Goal: Task Accomplishment & Management: Manage account settings

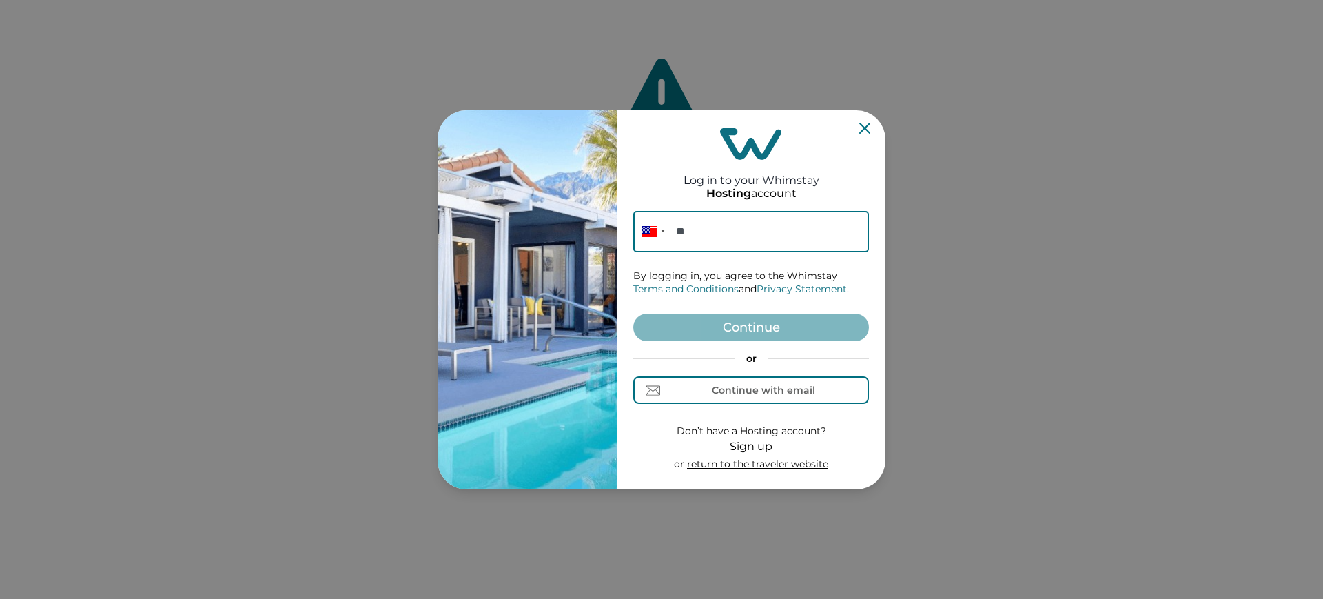
click at [802, 412] on form "Phone ** By logging in, you agree to the Whimstay Terms and Conditions and Priv…" at bounding box center [751, 341] width 236 height 260
click at [792, 394] on div "Continue with email" at bounding box center [763, 389] width 103 height 11
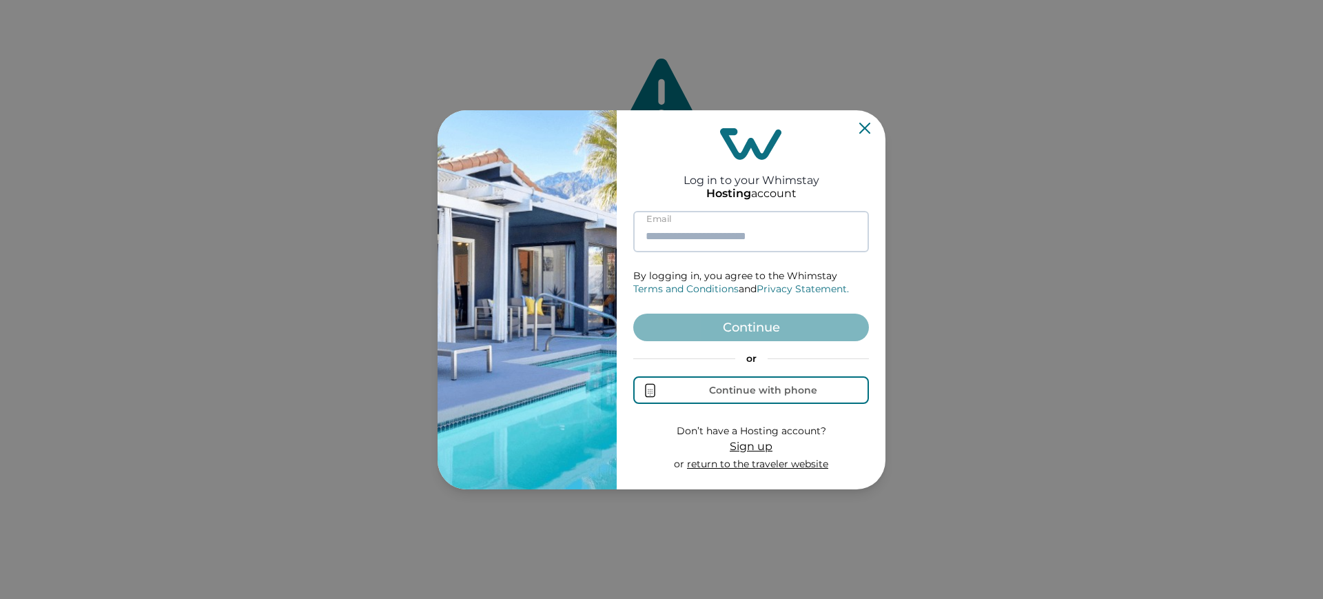
click at [726, 223] on input at bounding box center [751, 231] width 236 height 41
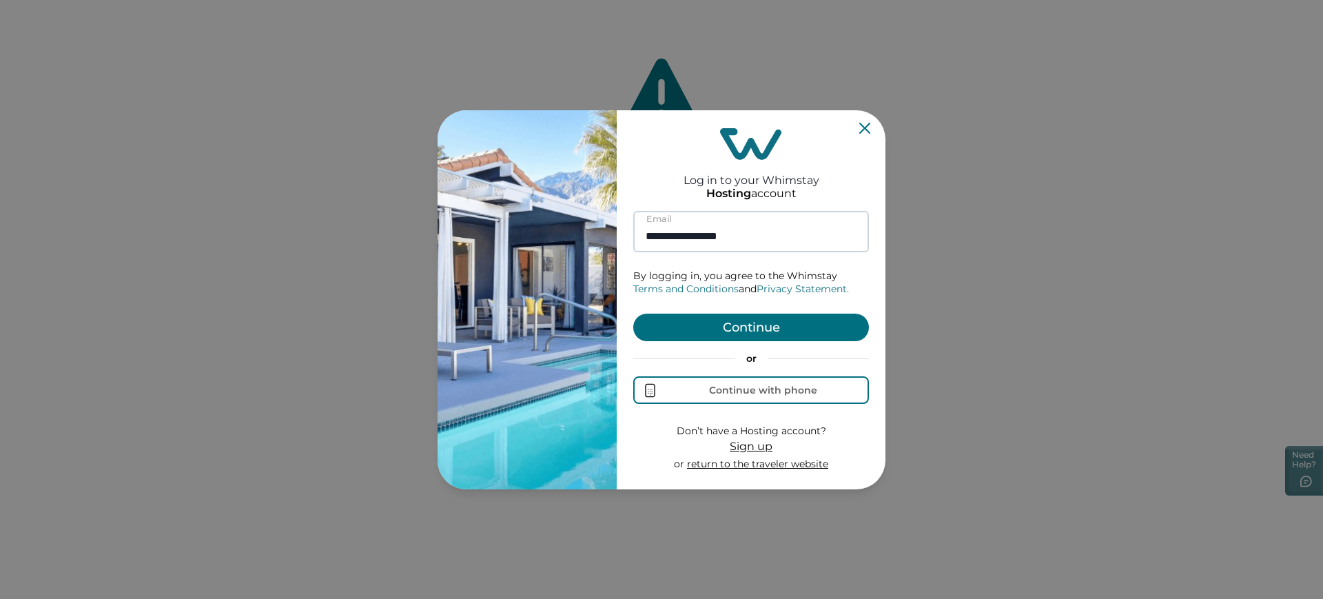
type input "**********"
click at [633, 313] on button "Continue" at bounding box center [751, 327] width 236 height 28
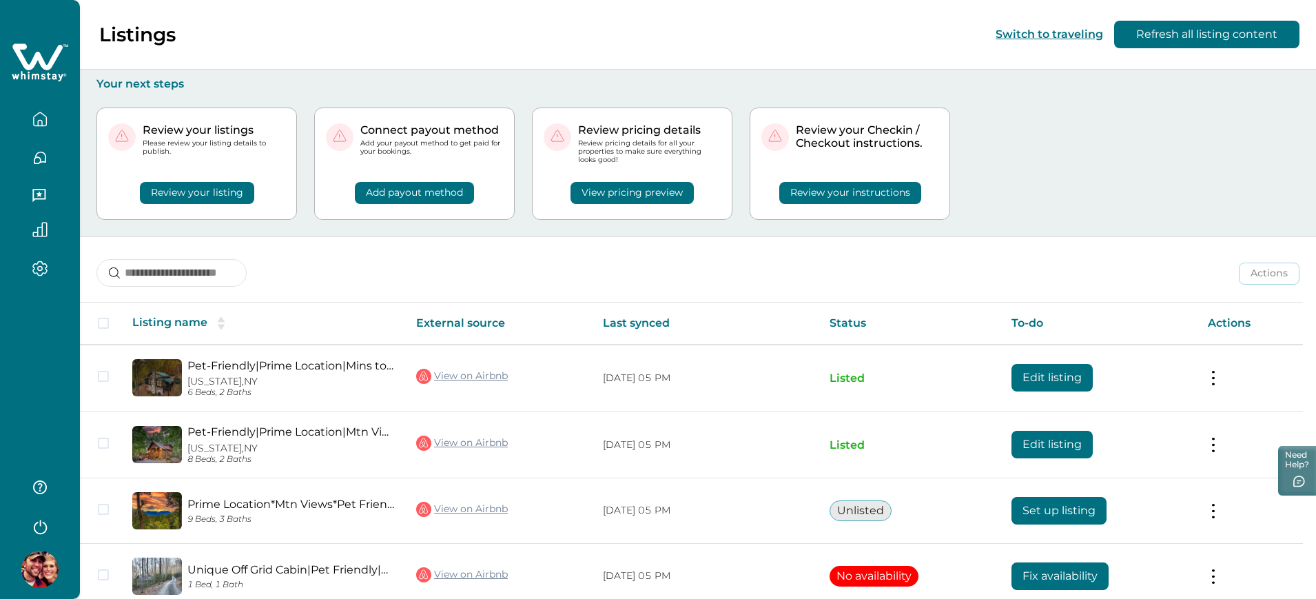
click at [956, 167] on div "Review your listings Please review your listing details to publish. Review your…" at bounding box center [697, 163] width 1203 height 145
click at [1118, 152] on div "Review your listings Please review your listing details to publish. Review your…" at bounding box center [697, 163] width 1203 height 145
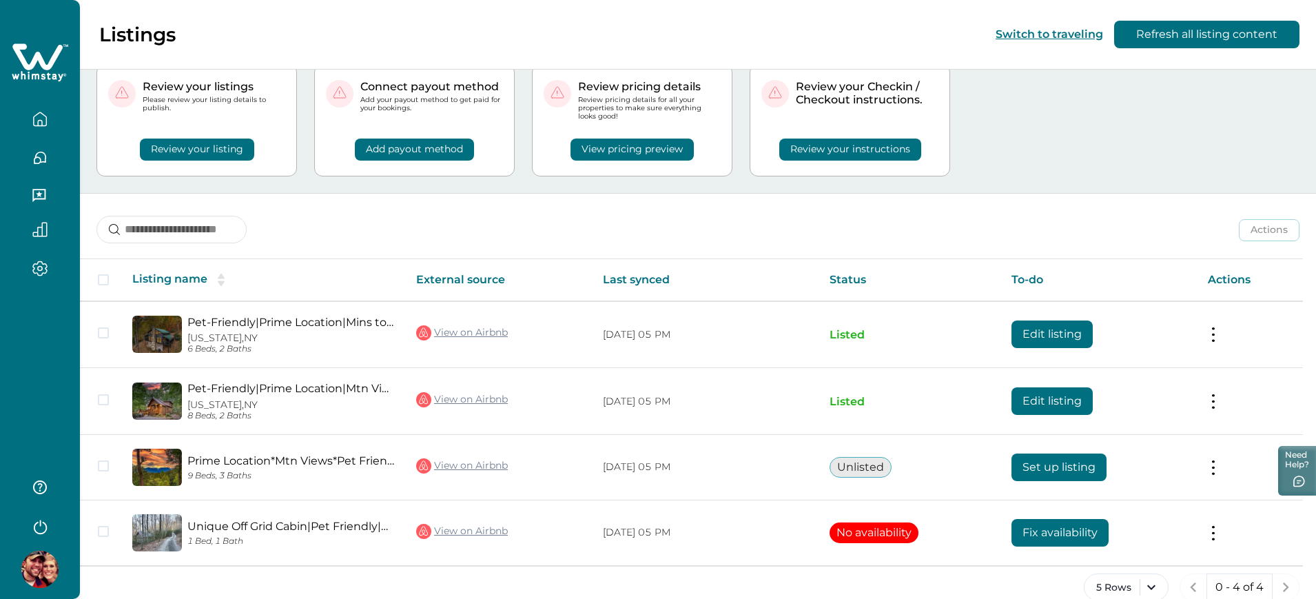
scroll to position [68, 0]
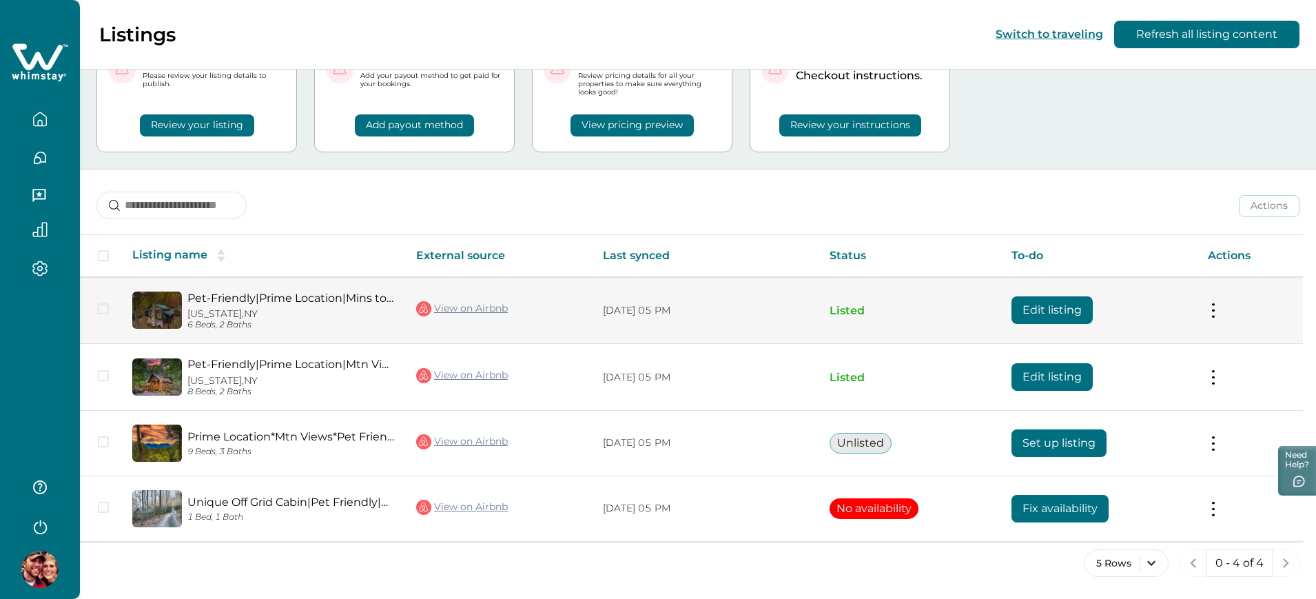
click at [1065, 300] on button "Edit listing" at bounding box center [1051, 310] width 81 height 28
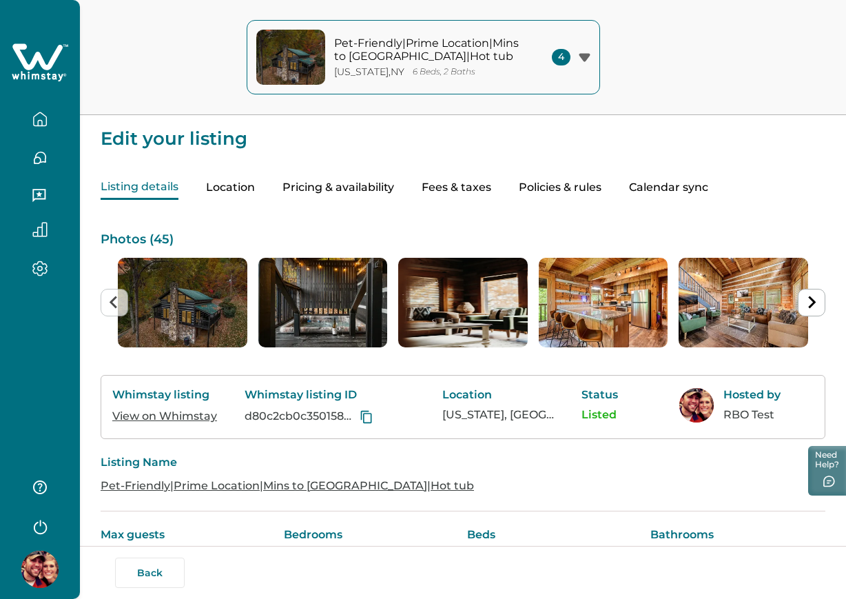
click at [375, 188] on button "Pricing & availability" at bounding box center [338, 188] width 112 height 24
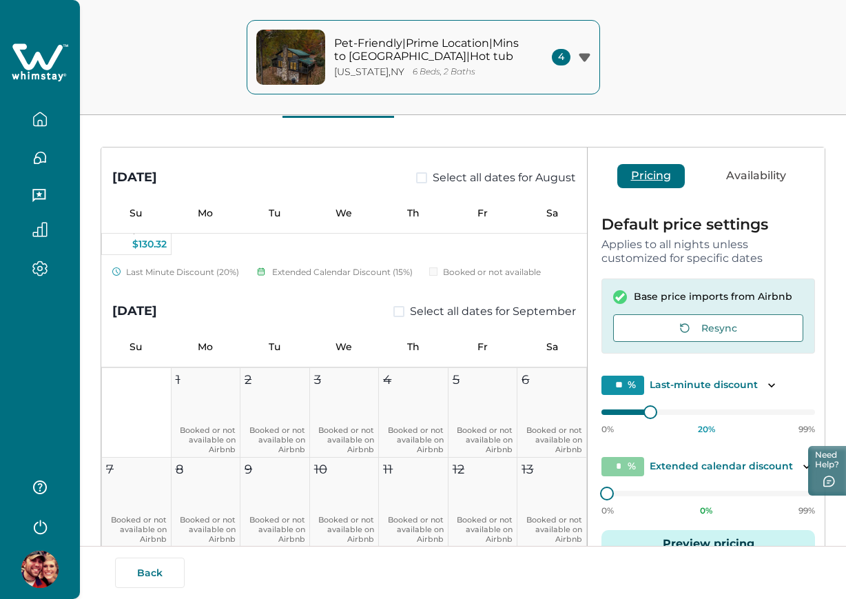
scroll to position [258, 0]
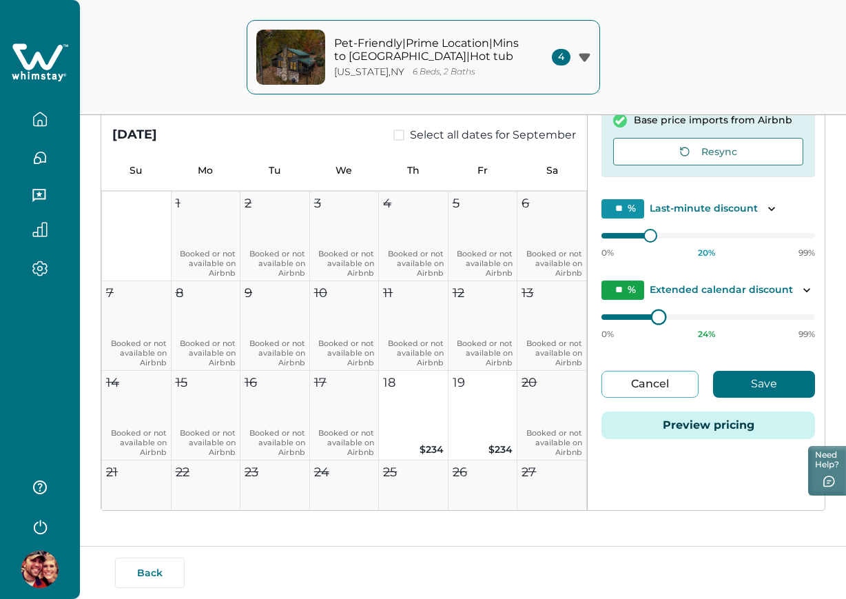
click at [652, 305] on div "0% 24 % 99%" at bounding box center [708, 322] width 214 height 34
drag, startPoint x: 652, startPoint y: 305, endPoint x: 626, endPoint y: 316, distance: 29.0
click at [626, 316] on div "0% 24 % 99%" at bounding box center [708, 322] width 214 height 34
click at [635, 329] on div "0% 16 % 99%" at bounding box center [708, 322] width 214 height 34
type input "**"
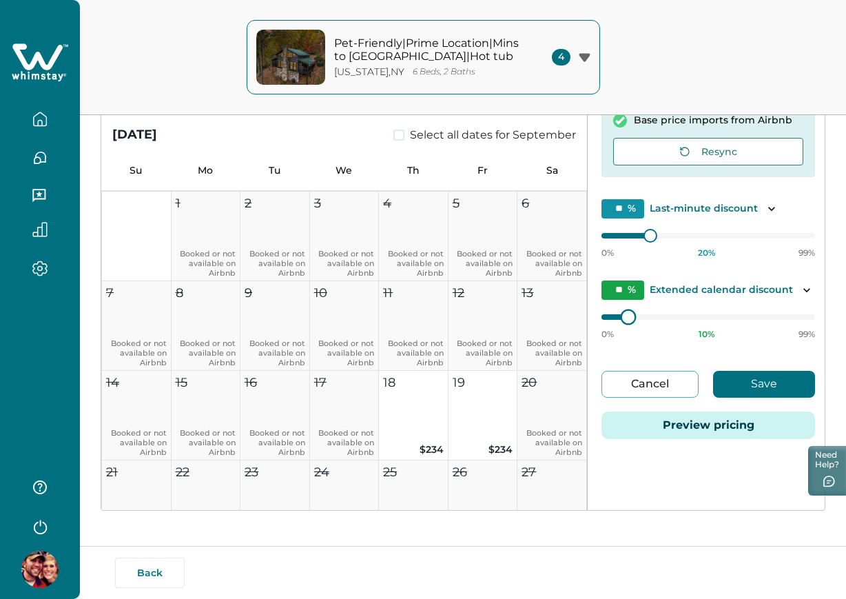
click at [622, 324] on div "0% 10 % 99%" at bounding box center [708, 322] width 214 height 34
click at [727, 381] on button "Save" at bounding box center [764, 384] width 102 height 27
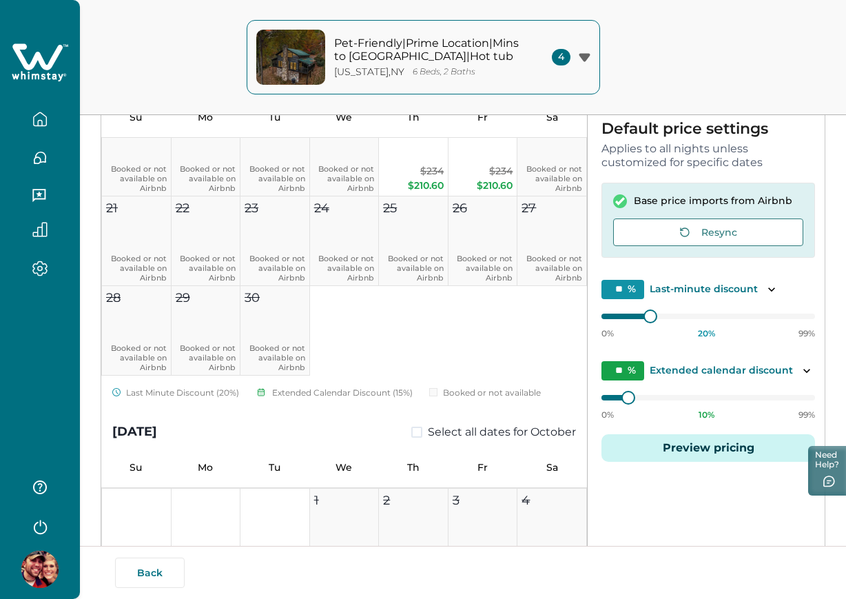
scroll to position [775, 0]
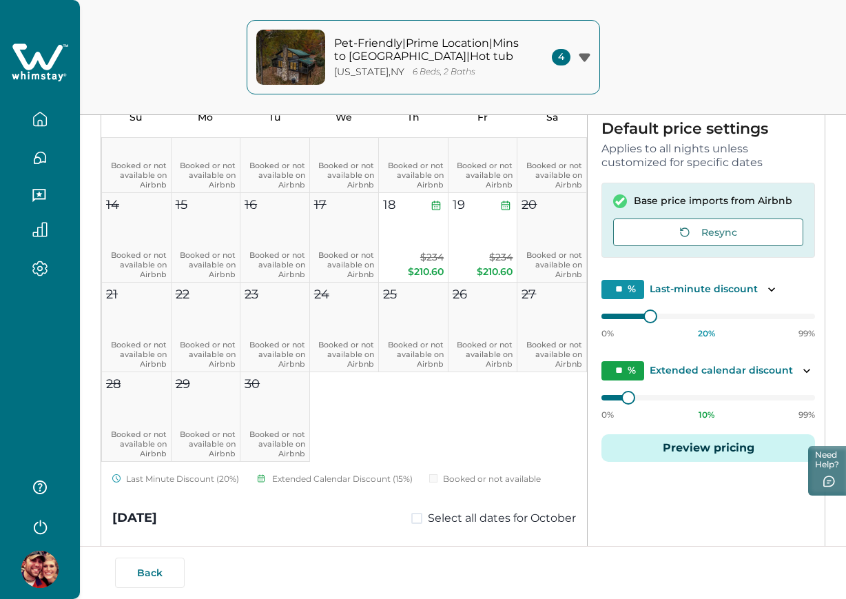
click at [30, 121] on button "button" at bounding box center [40, 119] width 58 height 28
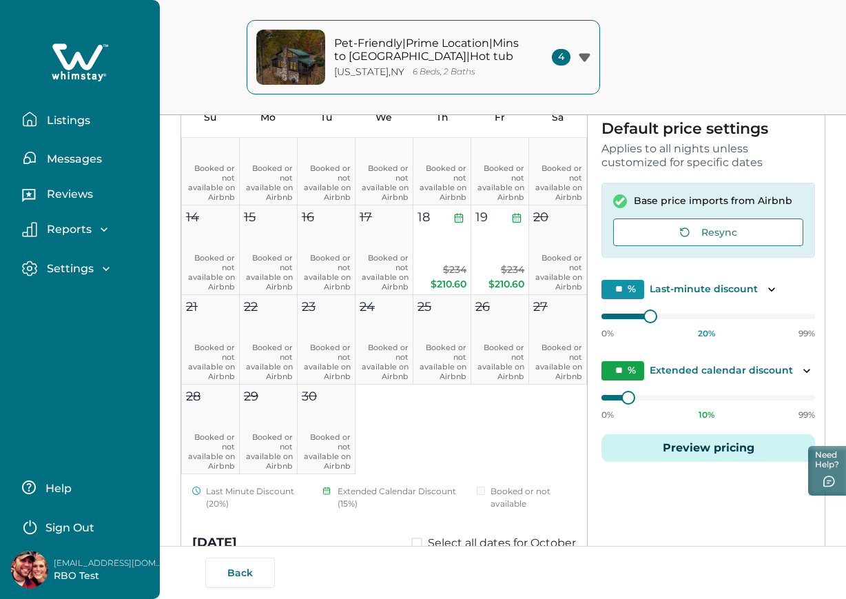
scroll to position [788, 0]
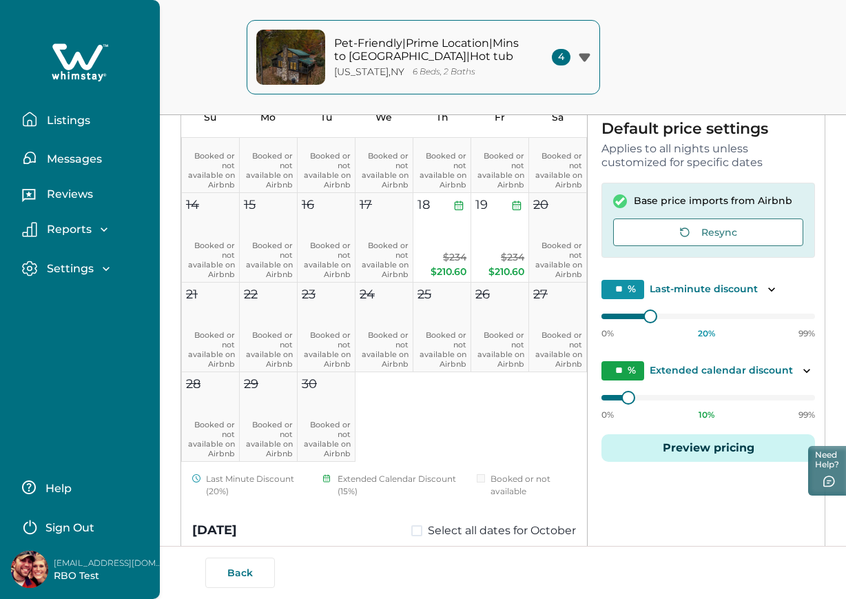
click at [30, 121] on icon "button" at bounding box center [29, 119] width 15 height 15
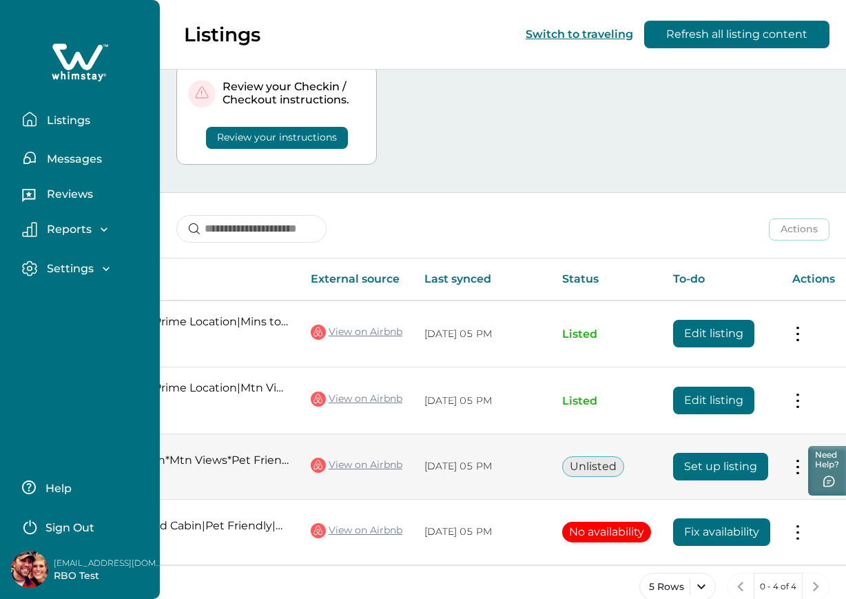
click at [689, 473] on button "Set up listing" at bounding box center [720, 467] width 95 height 28
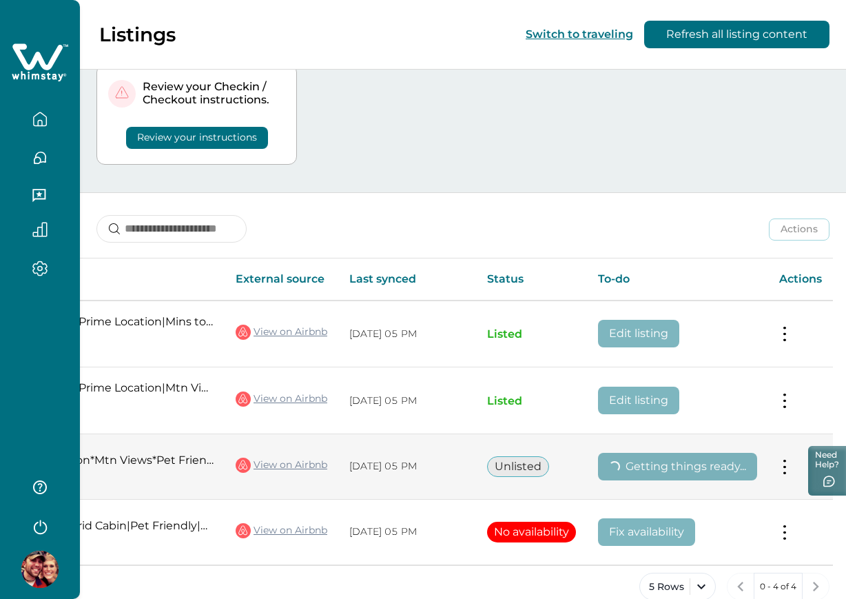
scroll to position [0, 159]
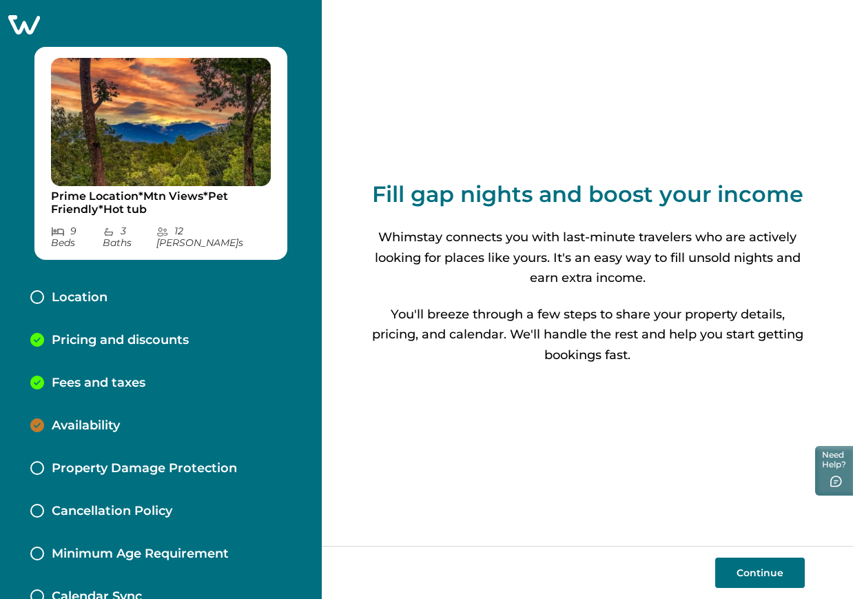
click at [220, 333] on div "Pricing and discounts" at bounding box center [160, 340] width 283 height 43
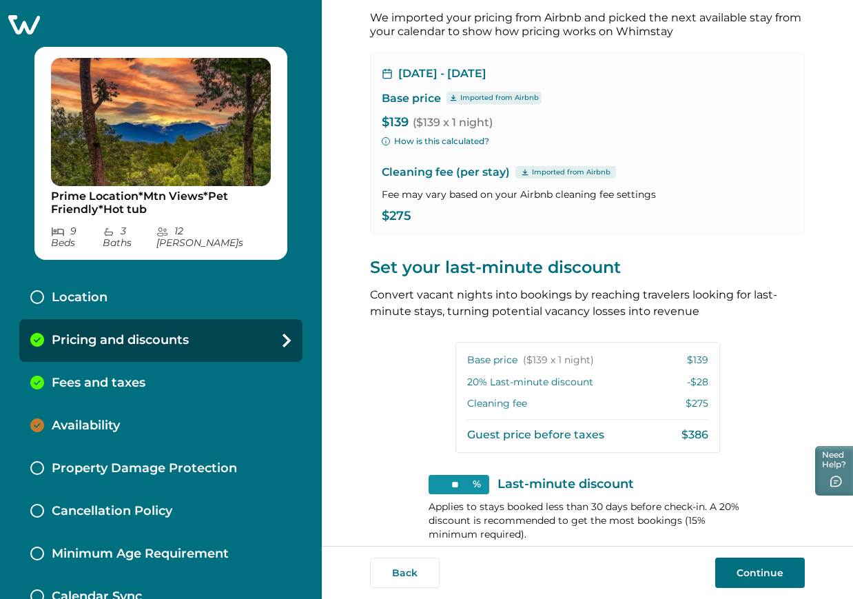
scroll to position [189, 0]
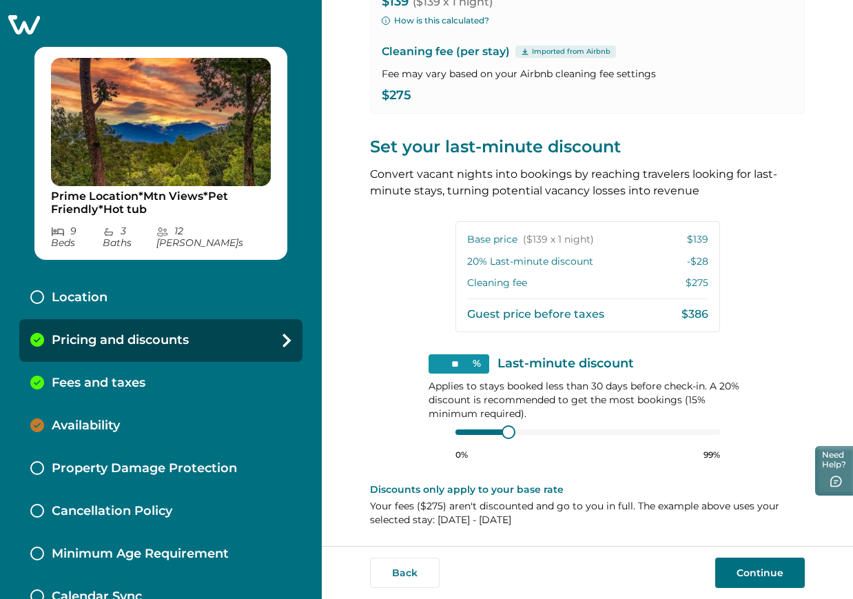
click at [757, 577] on button "Continue" at bounding box center [760, 572] width 90 height 30
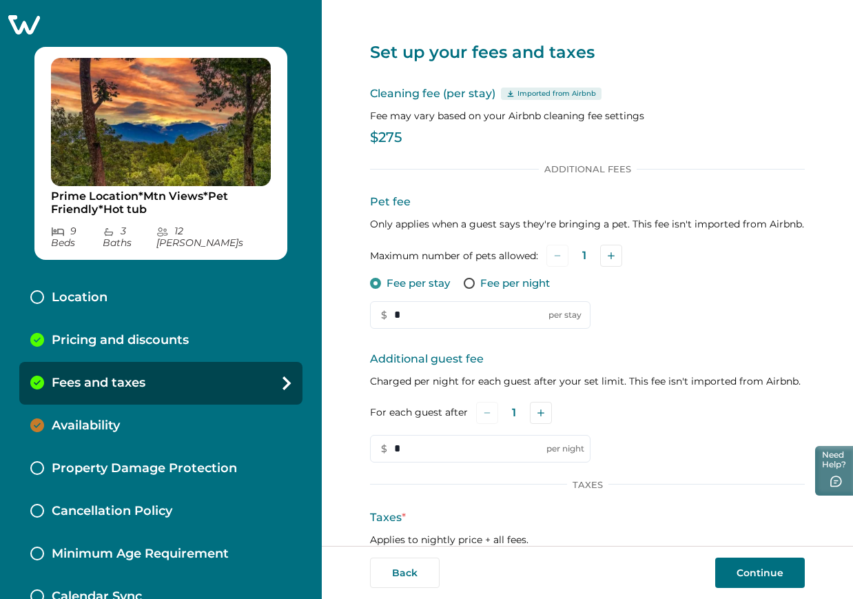
click at [37, 18] on icon at bounding box center [24, 24] width 34 height 21
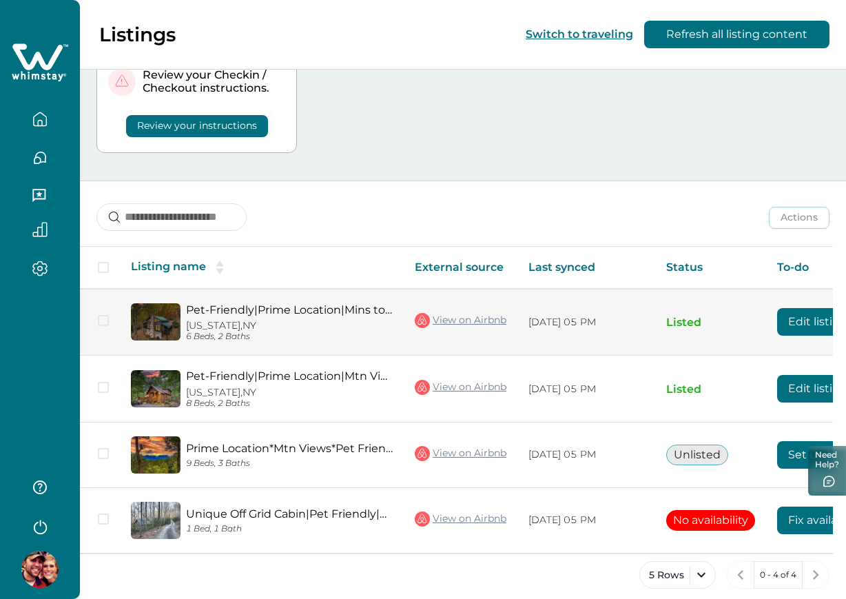
scroll to position [205, 0]
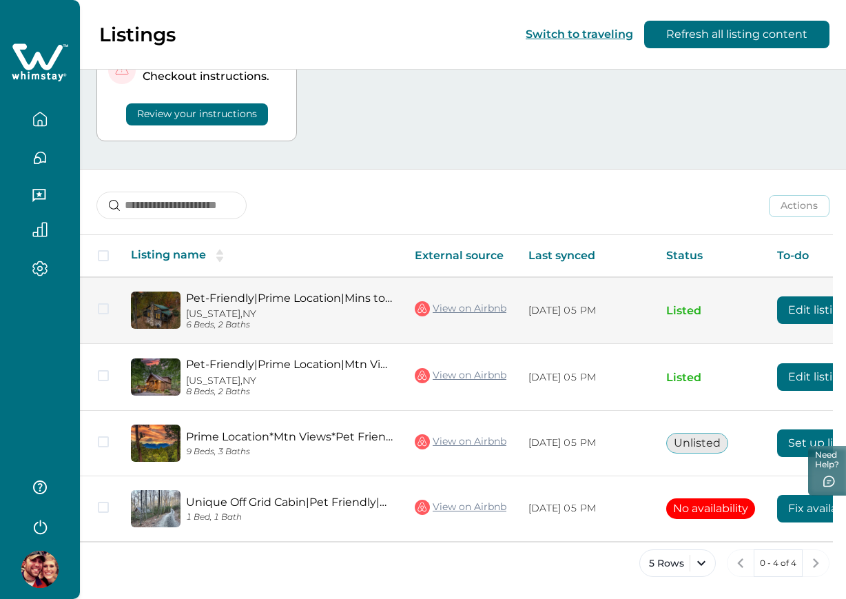
click at [787, 317] on button "Edit listing" at bounding box center [817, 310] width 81 height 28
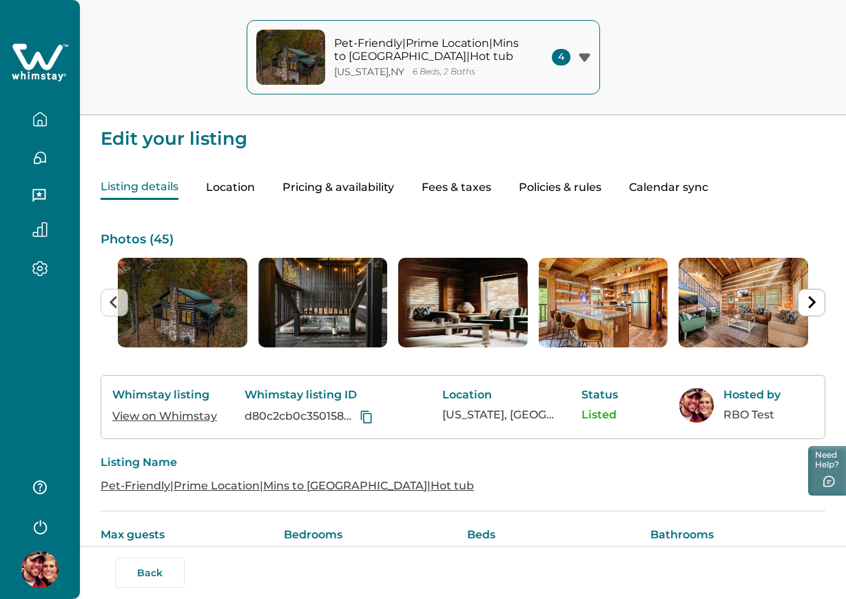
click at [364, 189] on button "Pricing & availability" at bounding box center [338, 188] width 112 height 24
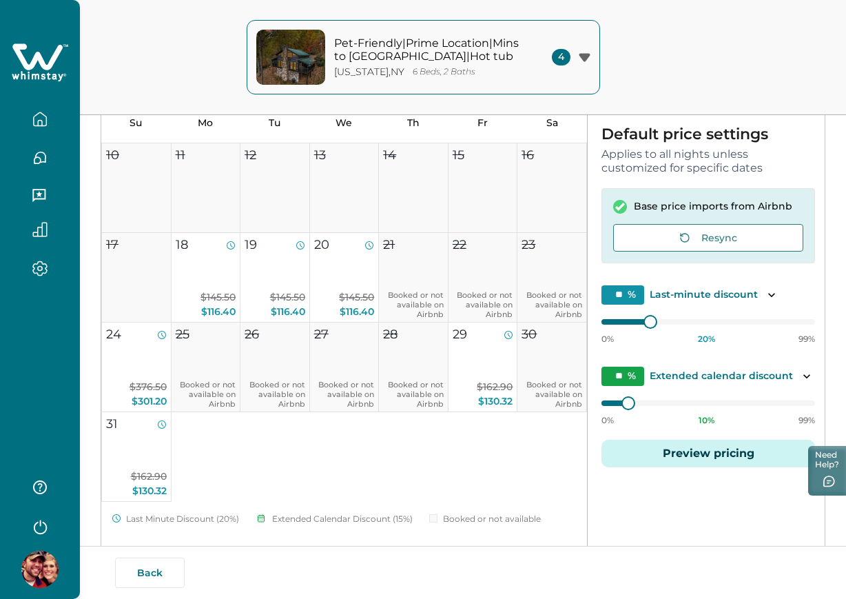
scroll to position [179, 0]
click at [37, 126] on icon "button" at bounding box center [39, 119] width 15 height 15
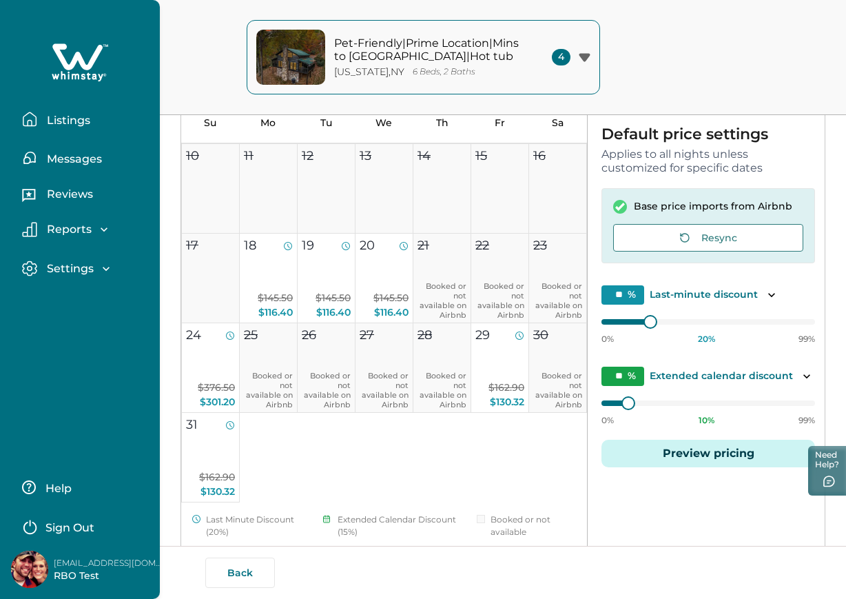
click at [37, 126] on button "Listings" at bounding box center [85, 119] width 127 height 28
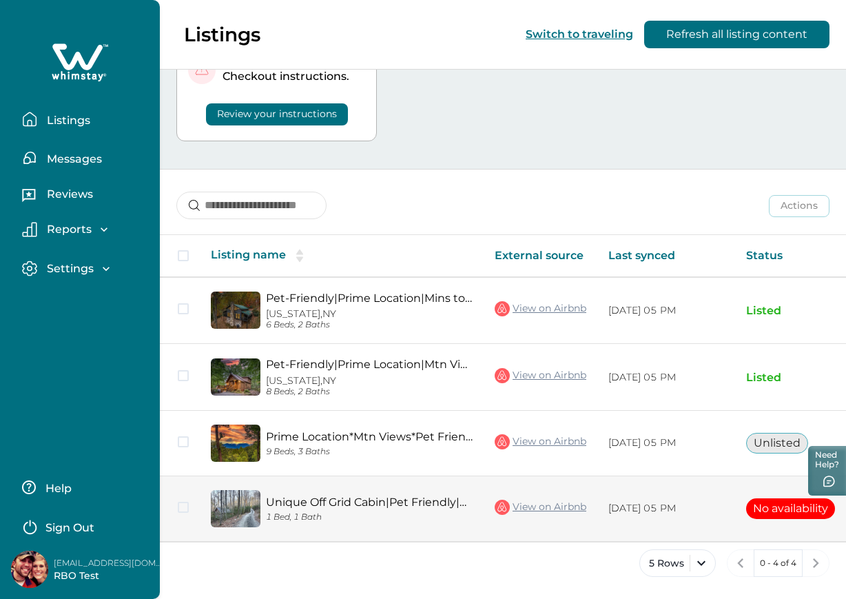
scroll to position [205, 0]
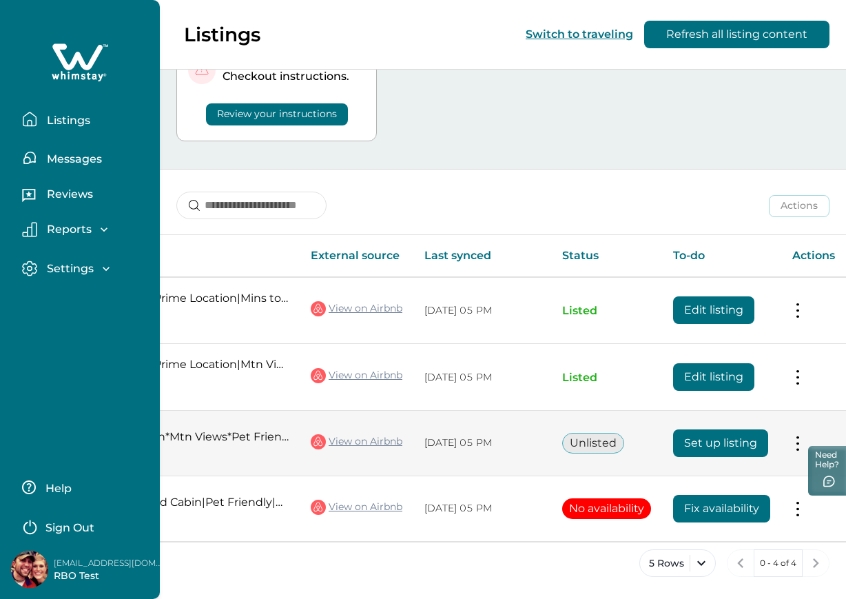
click at [721, 442] on button "Set up listing" at bounding box center [720, 443] width 95 height 28
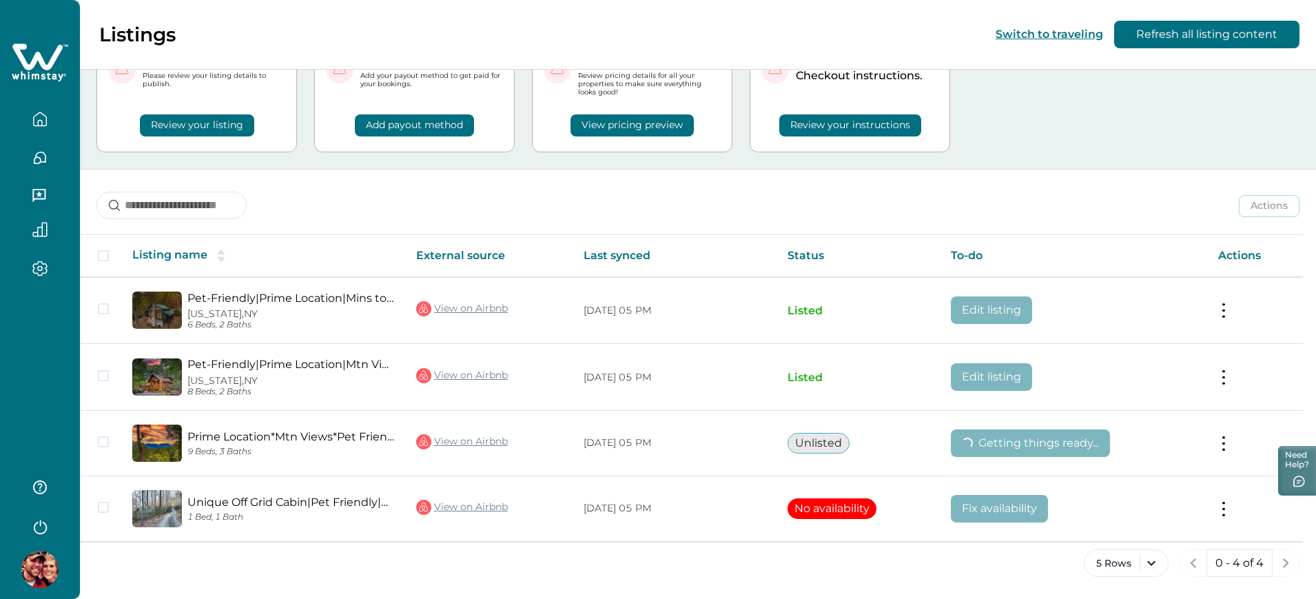
scroll to position [0, 0]
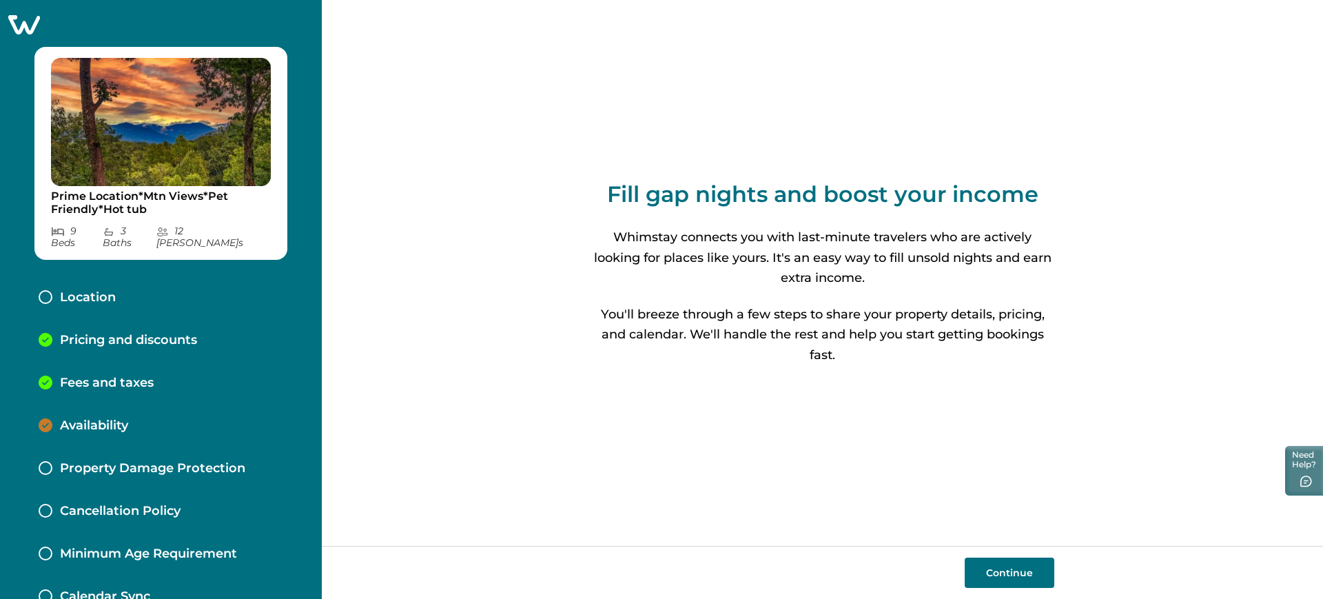
click at [151, 285] on div "Location" at bounding box center [161, 297] width 267 height 43
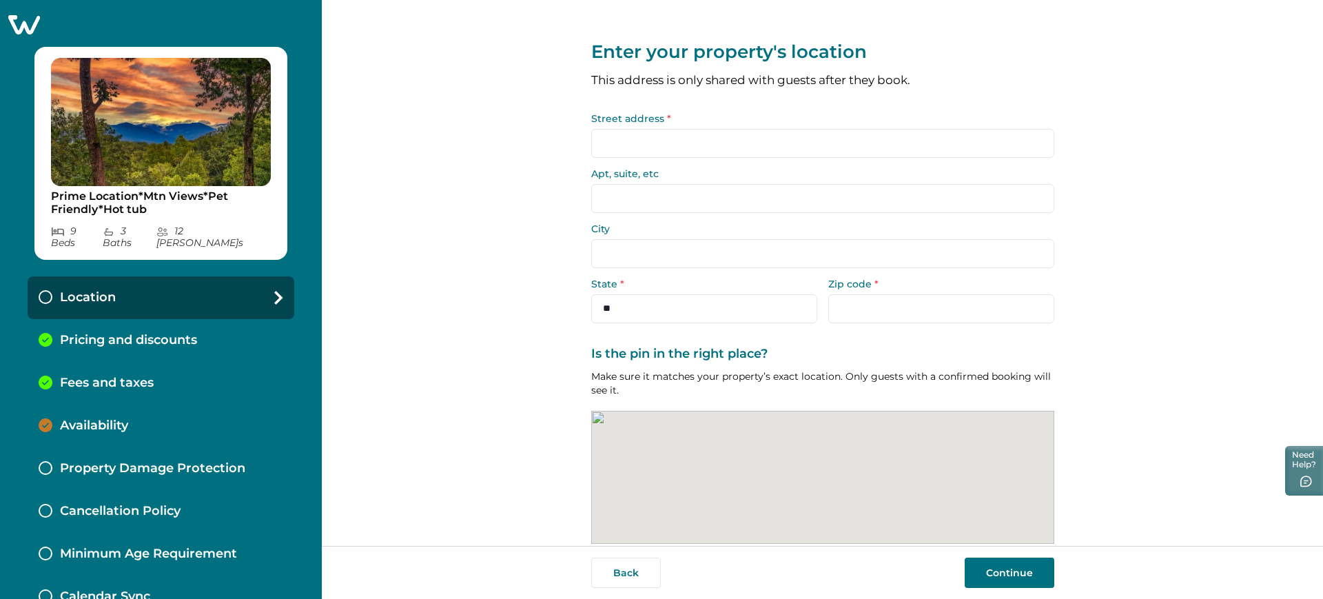
click at [678, 163] on form "Street address * Apt, suite, etc City State * ** ** ** ** ** ** ** ** ** ** ** …" at bounding box center [822, 218] width 463 height 209
click at [698, 119] on label "Street address *" at bounding box center [818, 119] width 455 height 10
click at [698, 129] on input "Street address *" at bounding box center [822, 143] width 463 height 29
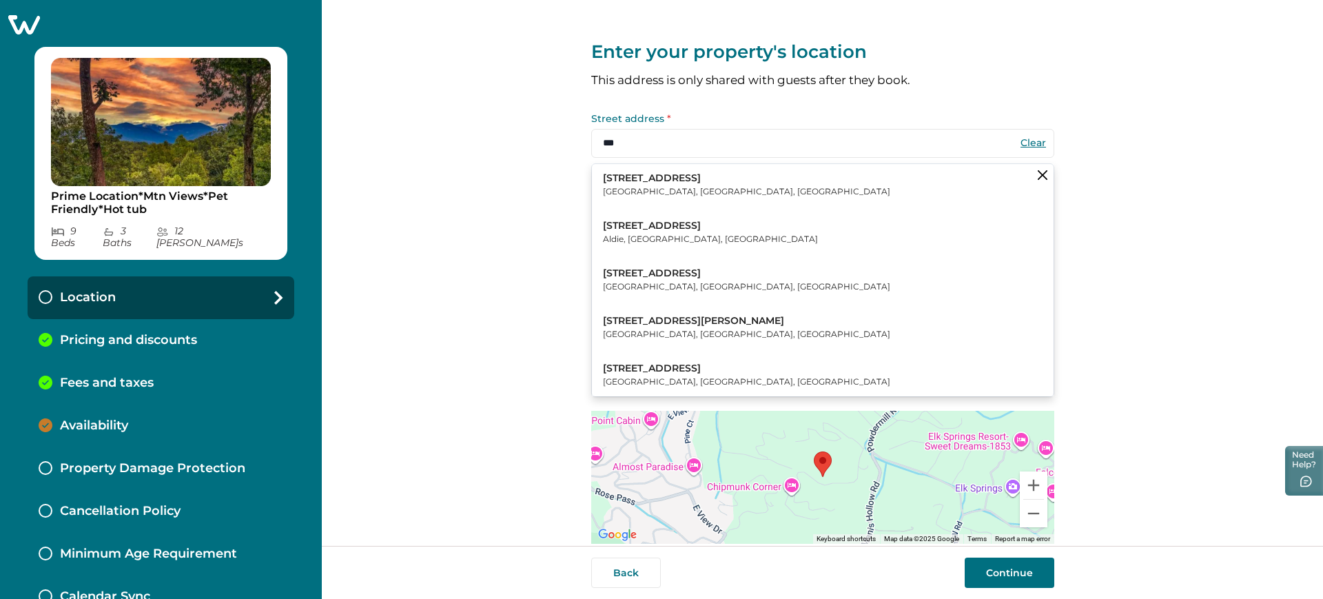
click at [731, 268] on button "[STREET_ADDRESS]" at bounding box center [823, 280] width 462 height 42
type input "**********"
type input "*******"
select select "**"
type input "*****"
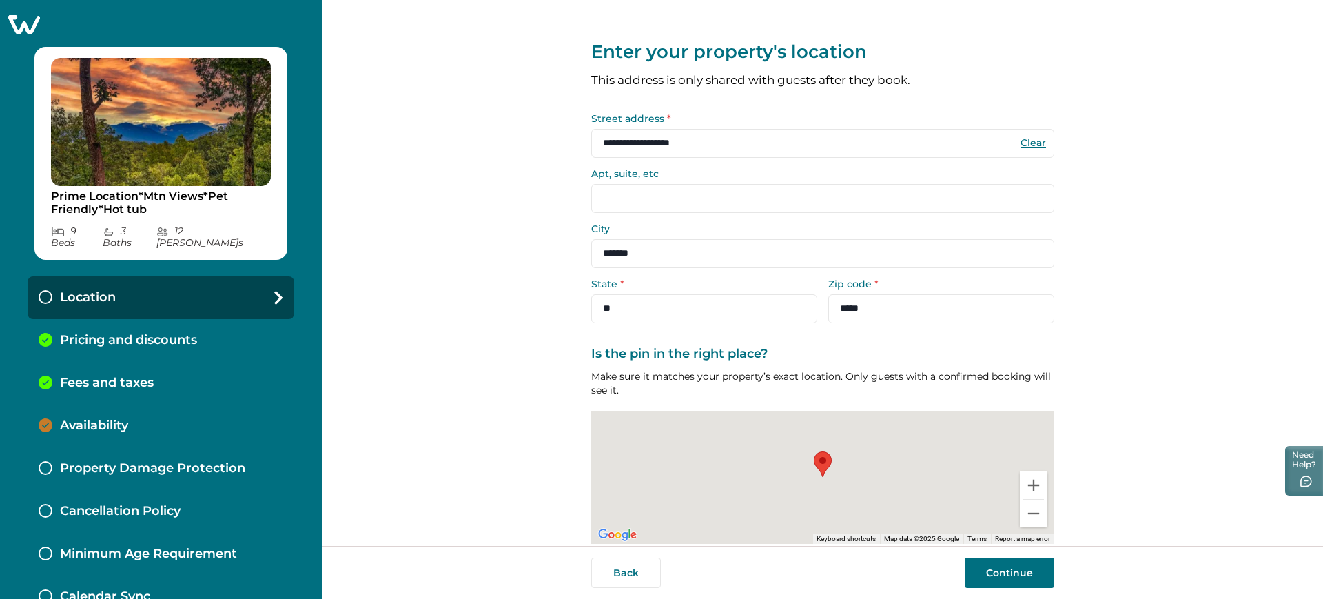
click at [488, 271] on div "**********" at bounding box center [822, 273] width 1001 height 546
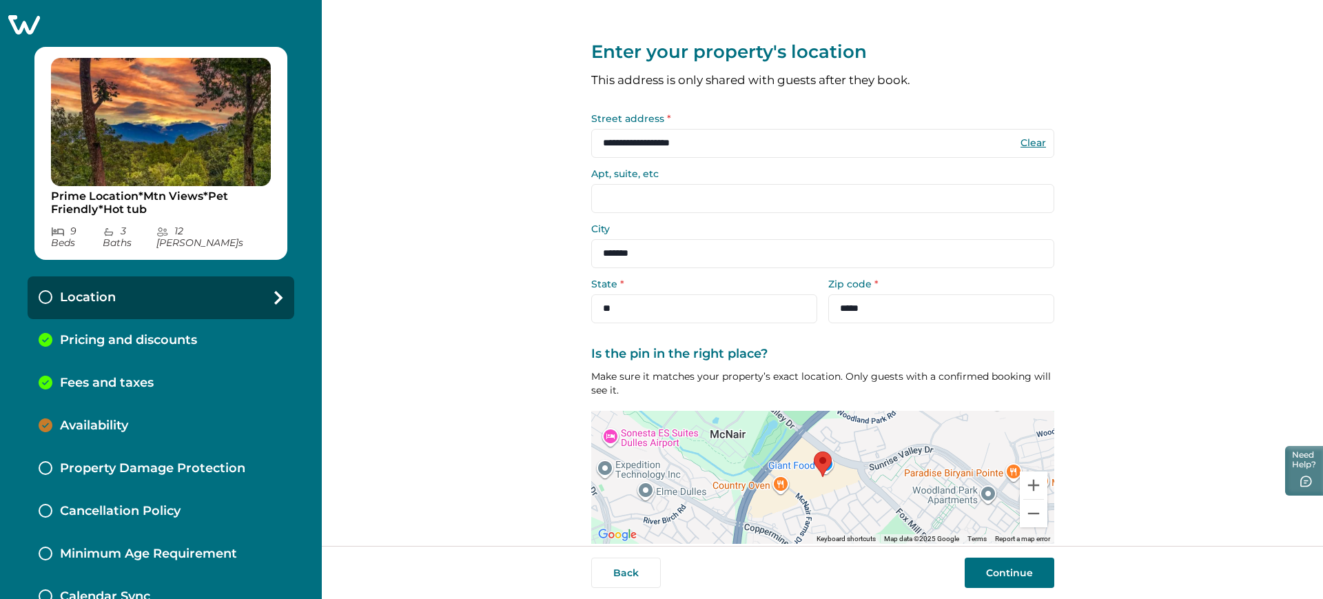
scroll to position [56, 0]
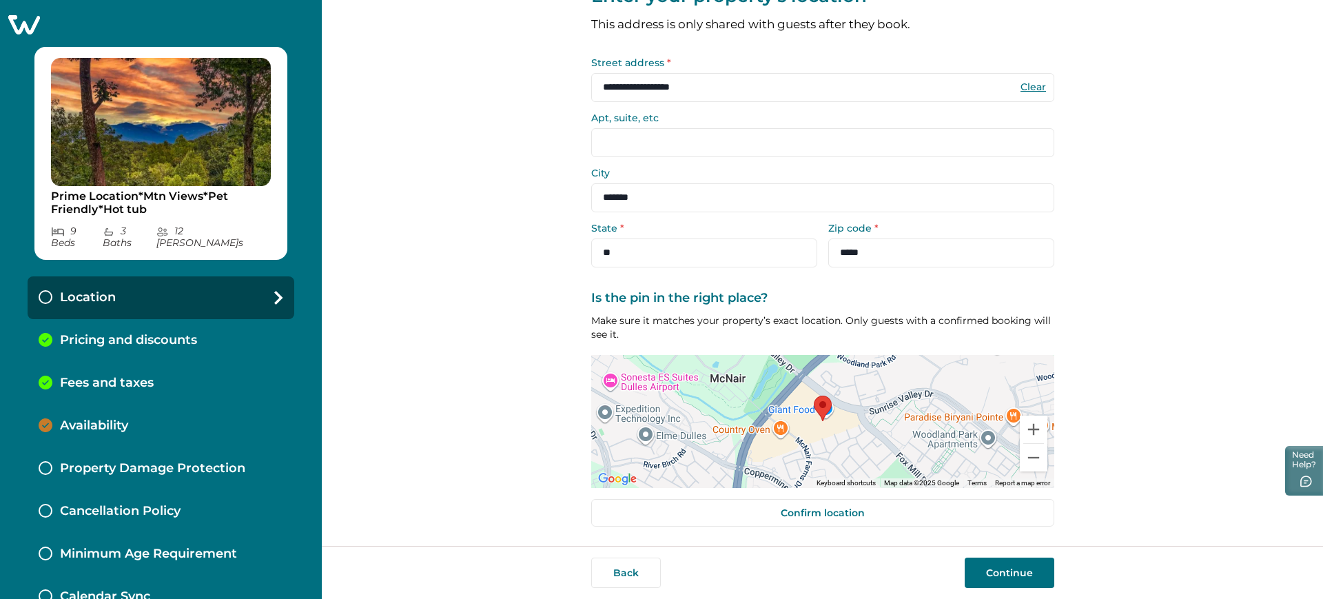
click at [1017, 568] on button "Continue" at bounding box center [1010, 572] width 90 height 30
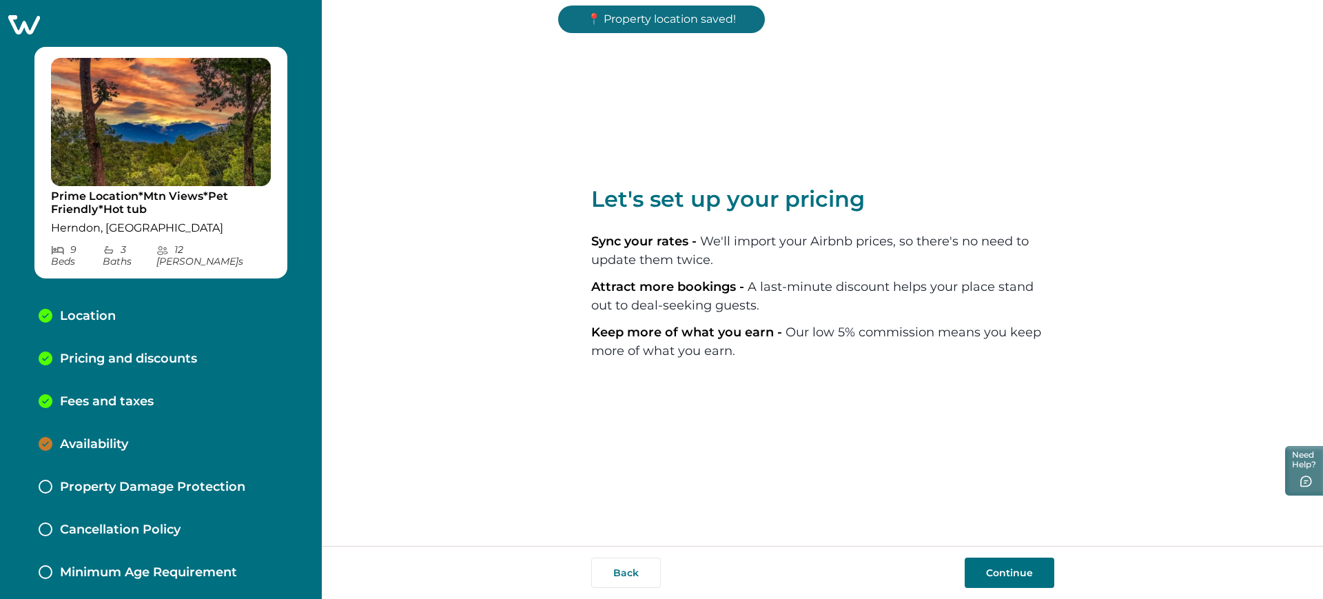
click at [127, 437] on p "Availability" at bounding box center [94, 444] width 68 height 15
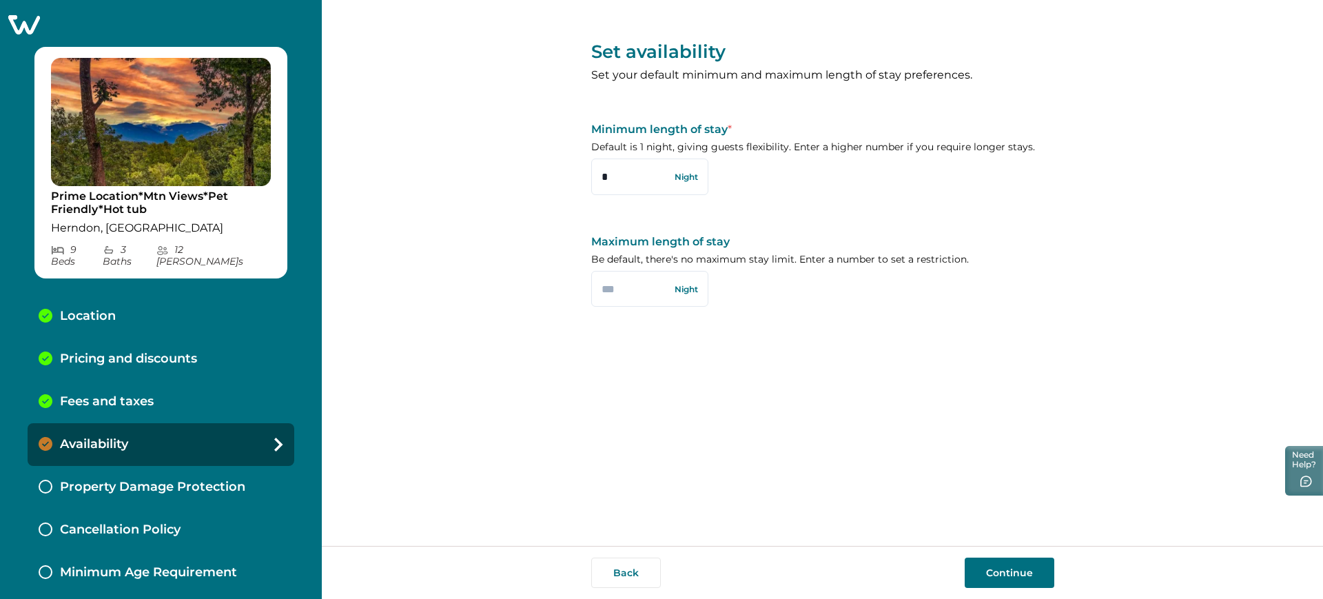
click at [1009, 572] on button "Continue" at bounding box center [1010, 572] width 90 height 30
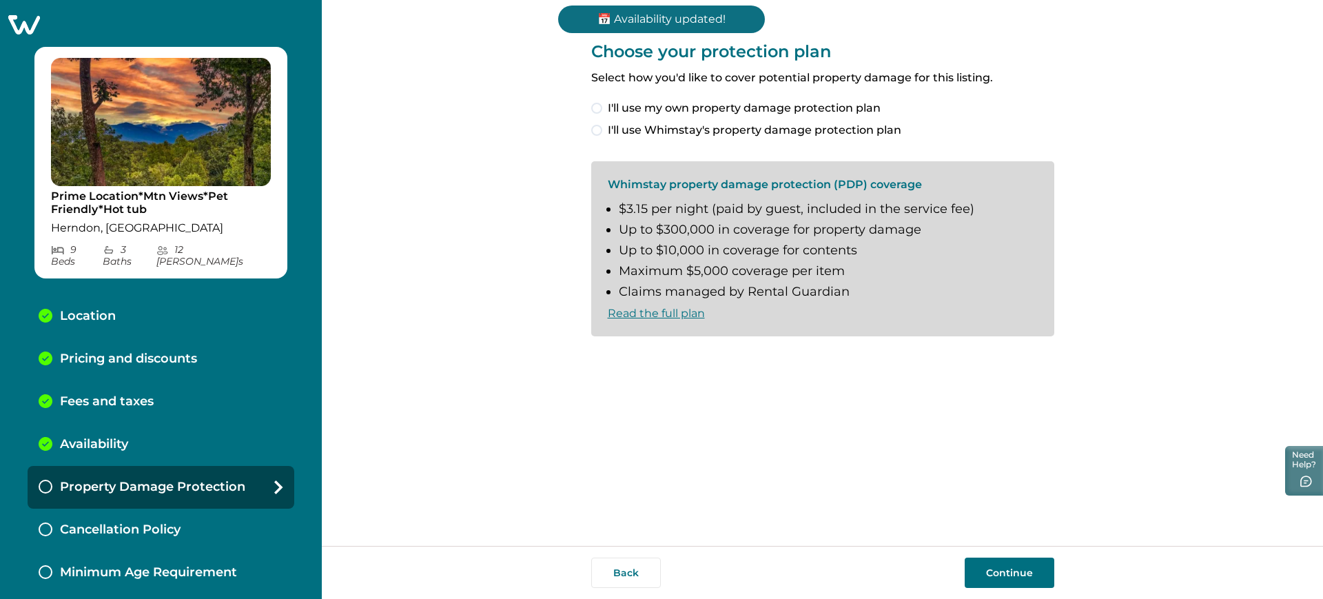
click at [637, 113] on span "I'll use my own property damage protection plan" at bounding box center [744, 108] width 273 height 17
click at [964, 551] on div "Back Continue" at bounding box center [822, 572] width 1001 height 53
click at [979, 562] on button "Continue" at bounding box center [1010, 572] width 90 height 30
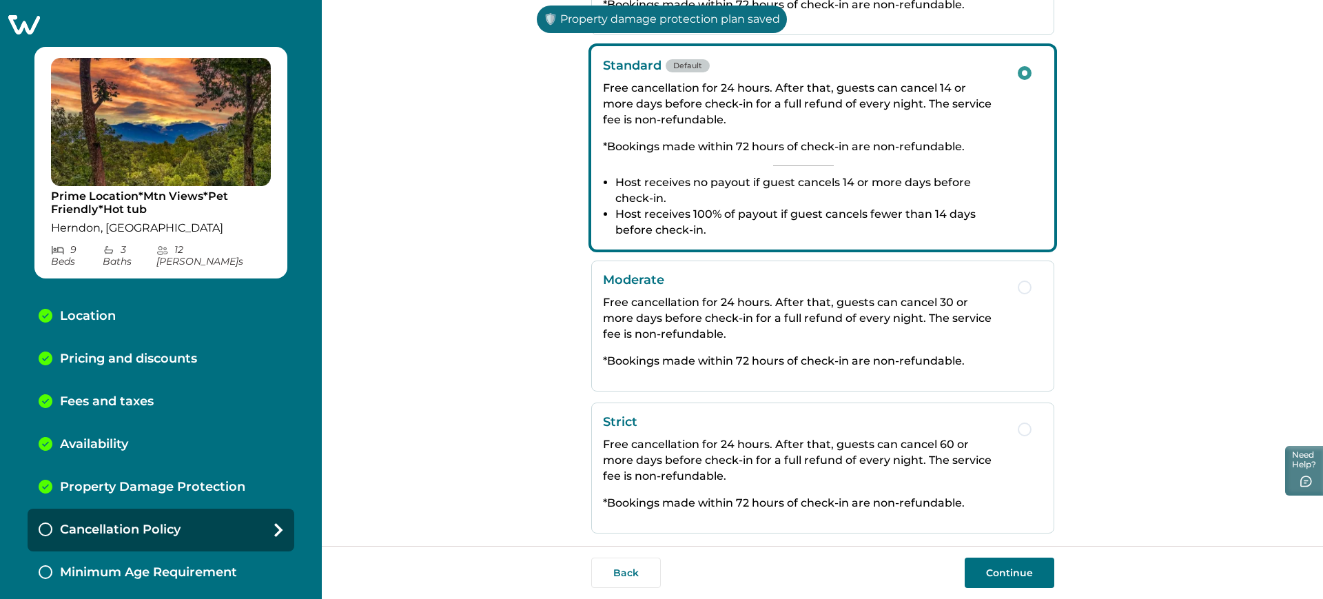
scroll to position [208, 0]
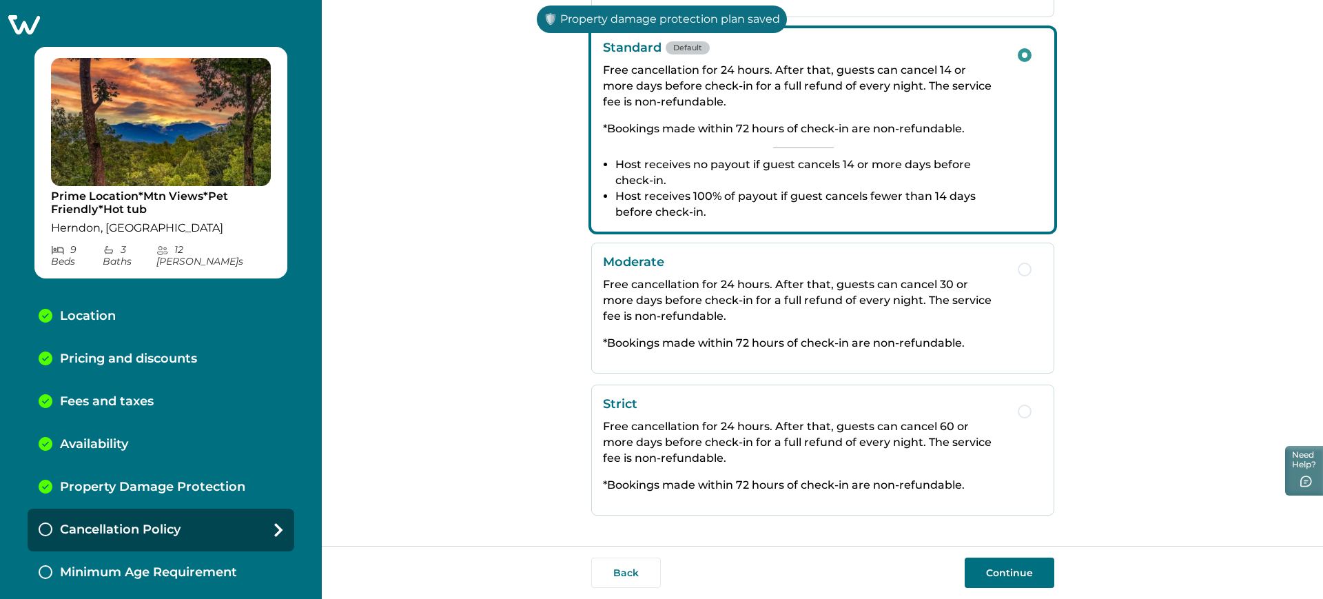
click at [973, 573] on button "Continue" at bounding box center [1010, 572] width 90 height 30
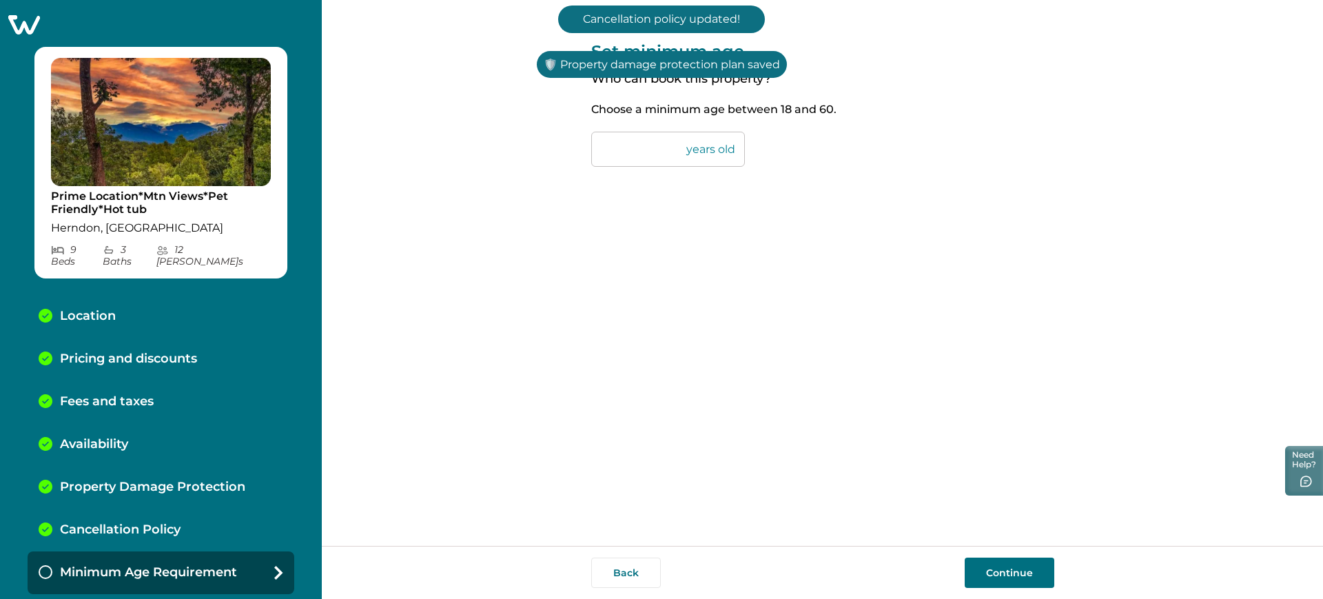
scroll to position [39, 0]
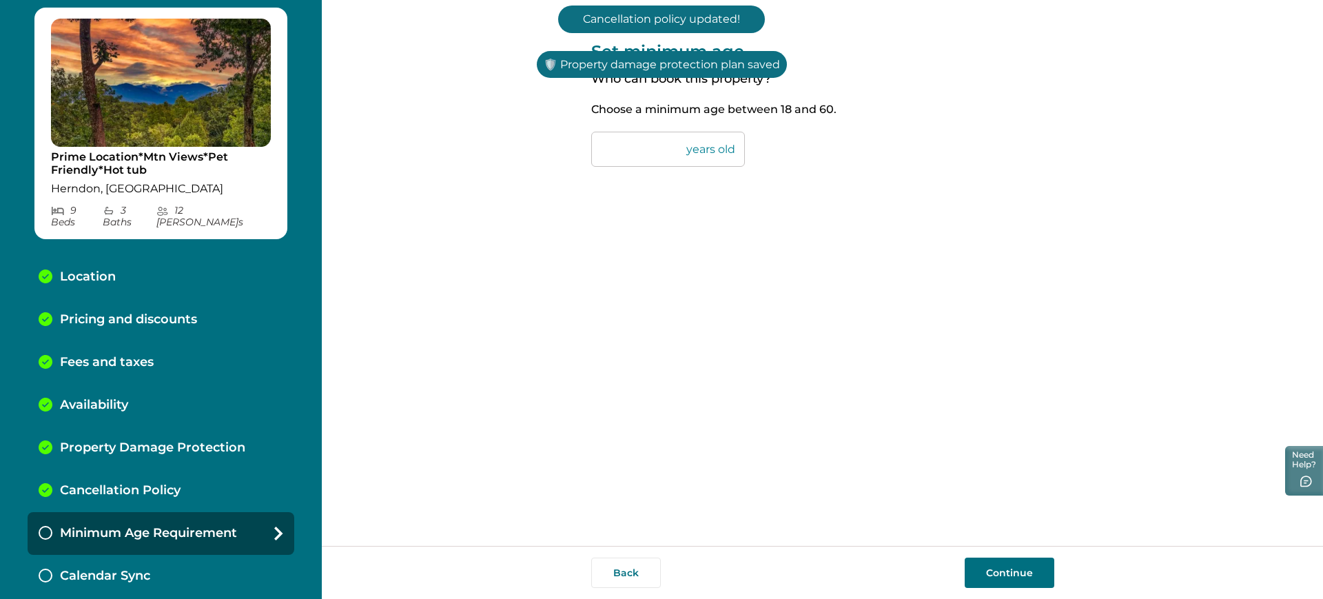
click at [1011, 567] on button "Continue" at bounding box center [1010, 572] width 90 height 30
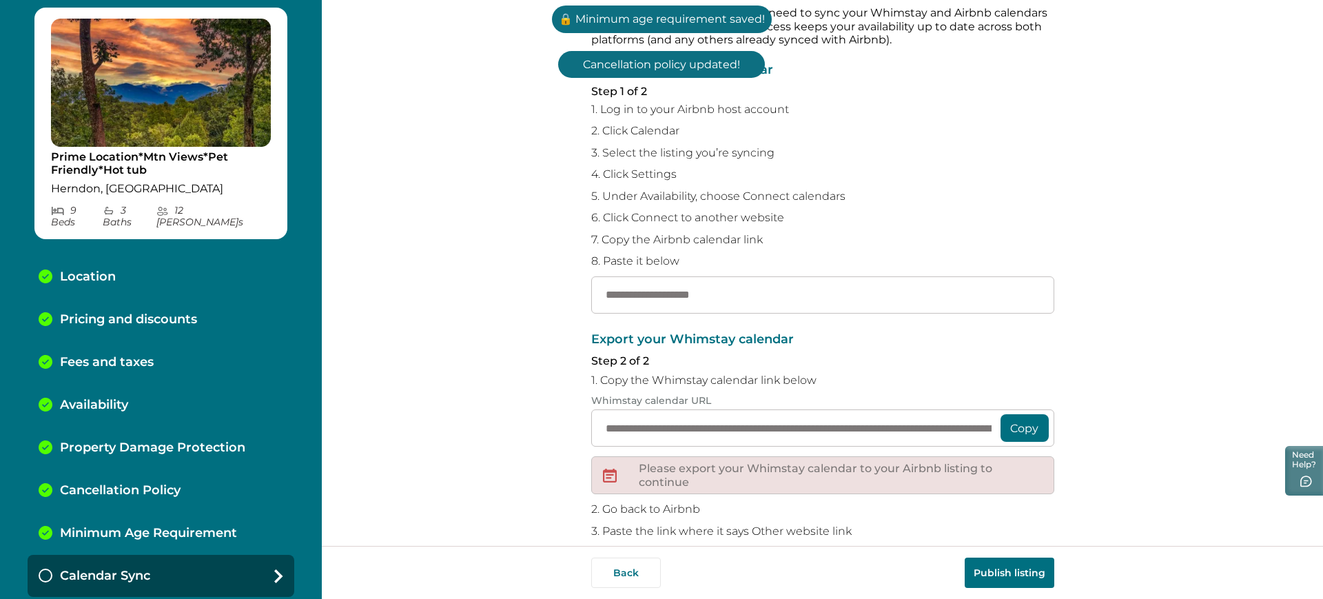
scroll to position [145, 0]
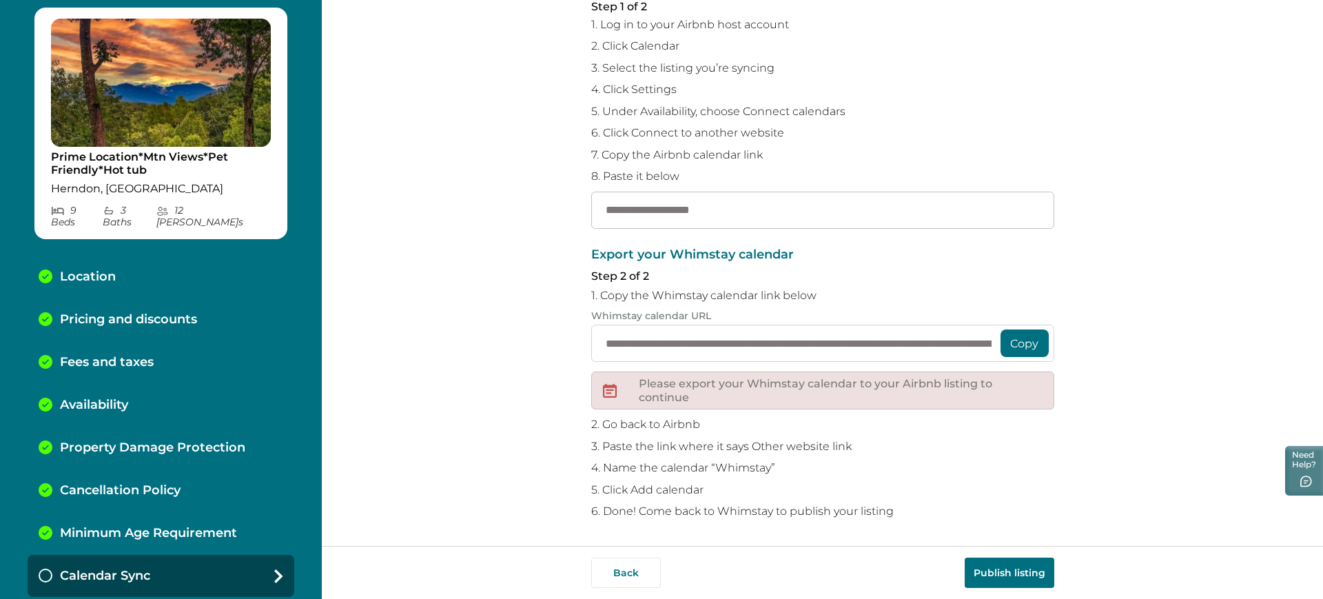
click at [700, 348] on input "**********" at bounding box center [822, 343] width 463 height 37
click at [710, 208] on input "text" at bounding box center [822, 210] width 463 height 37
paste input "**********"
type input "**********"
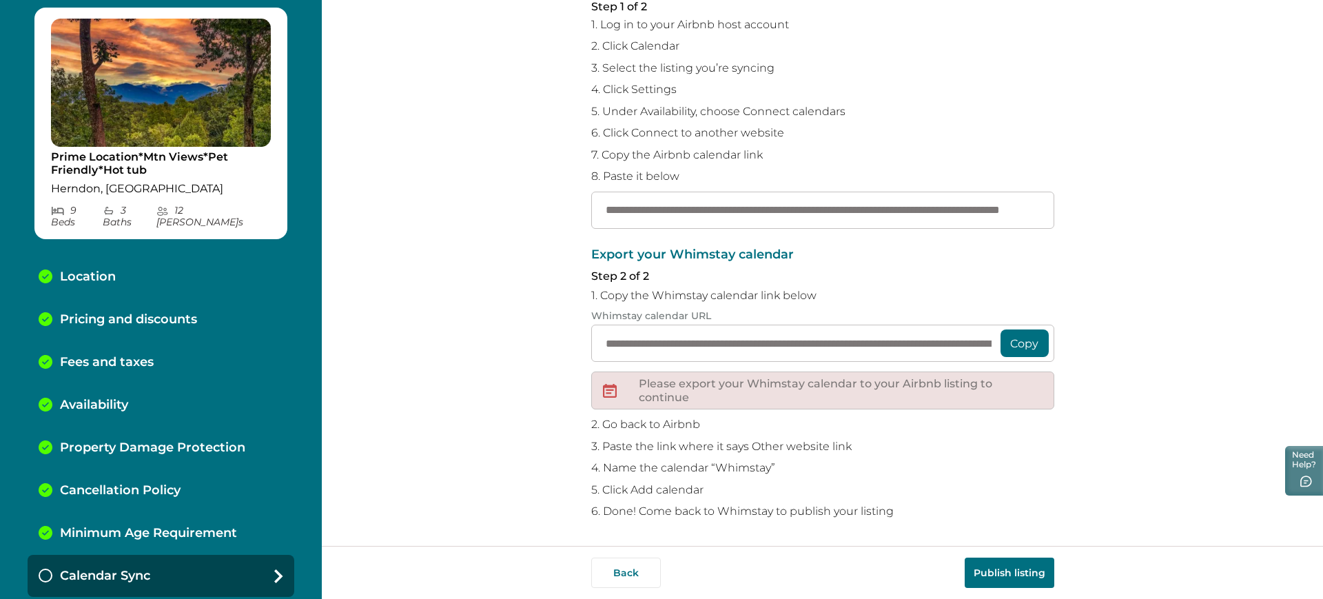
click at [1049, 564] on button "Publish listing" at bounding box center [1010, 572] width 90 height 30
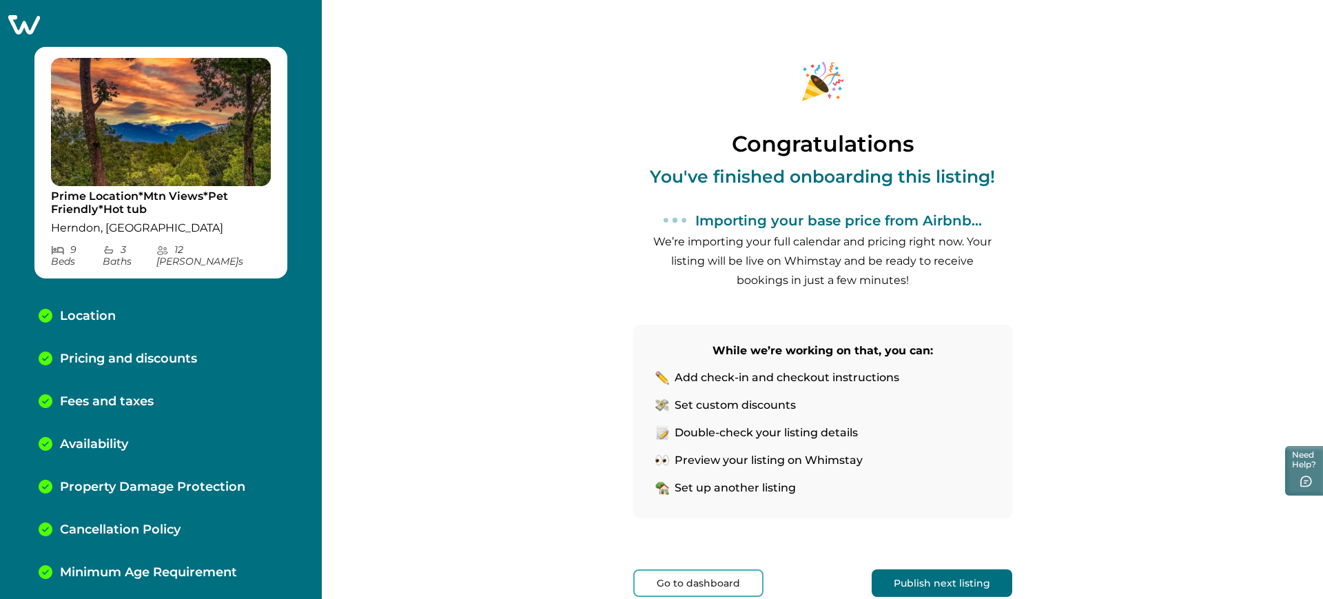
click at [32, 23] on icon at bounding box center [24, 24] width 32 height 19
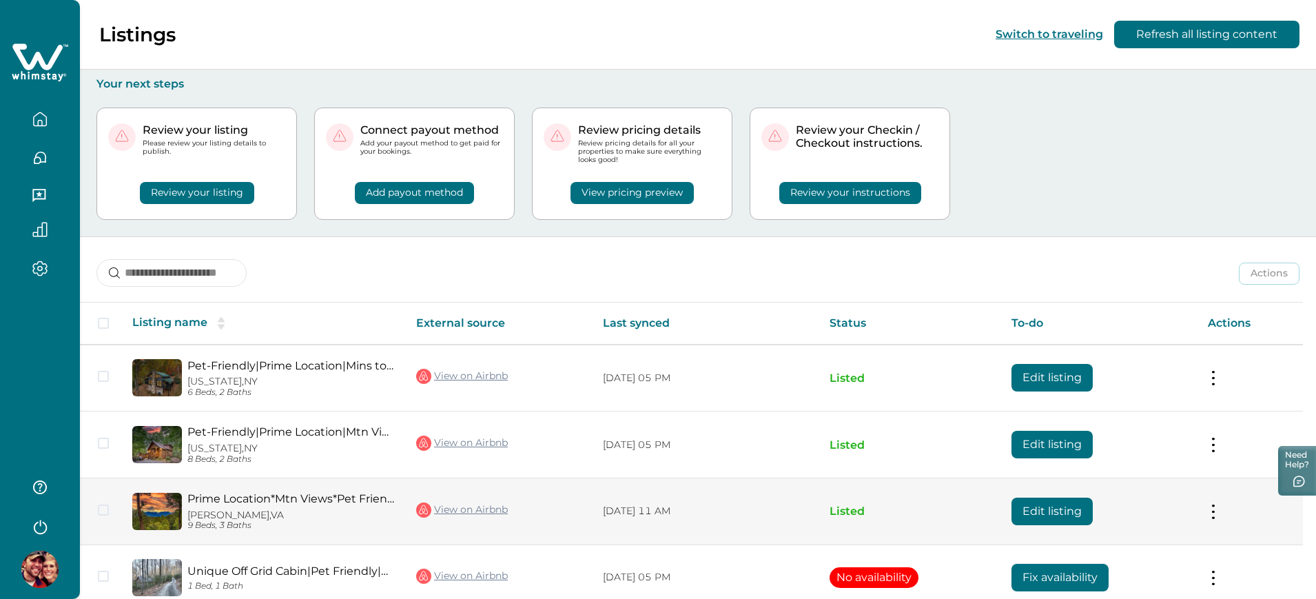
click at [1067, 509] on button "Edit listing" at bounding box center [1051, 511] width 81 height 28
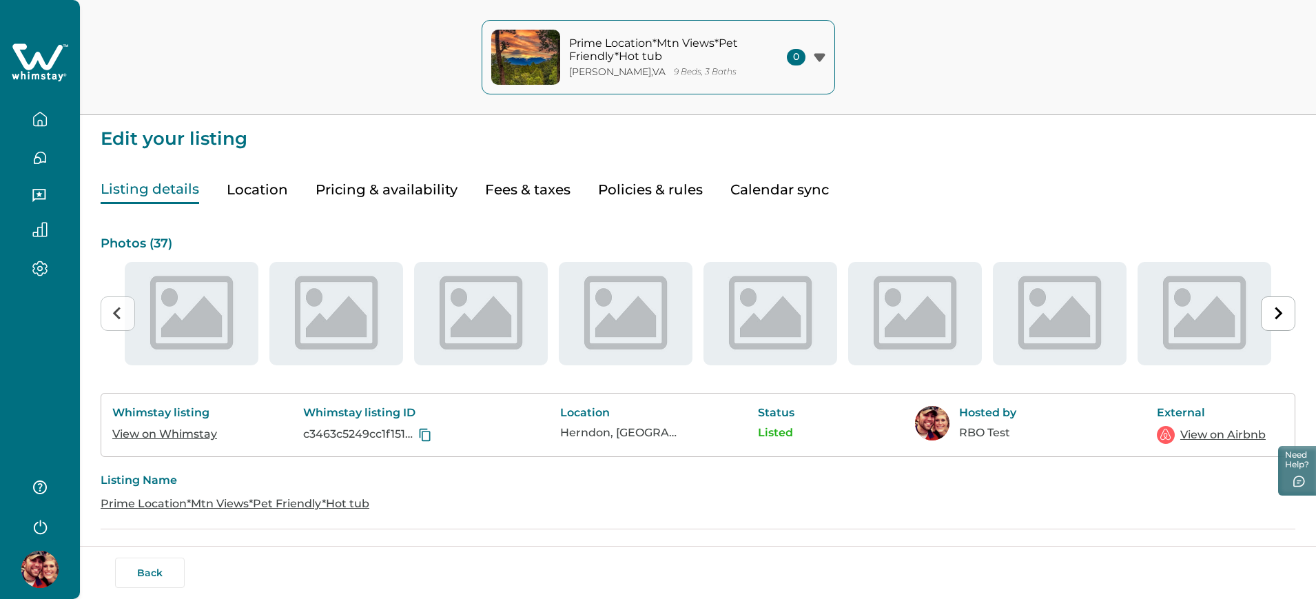
click at [49, 118] on button "button" at bounding box center [40, 119] width 58 height 28
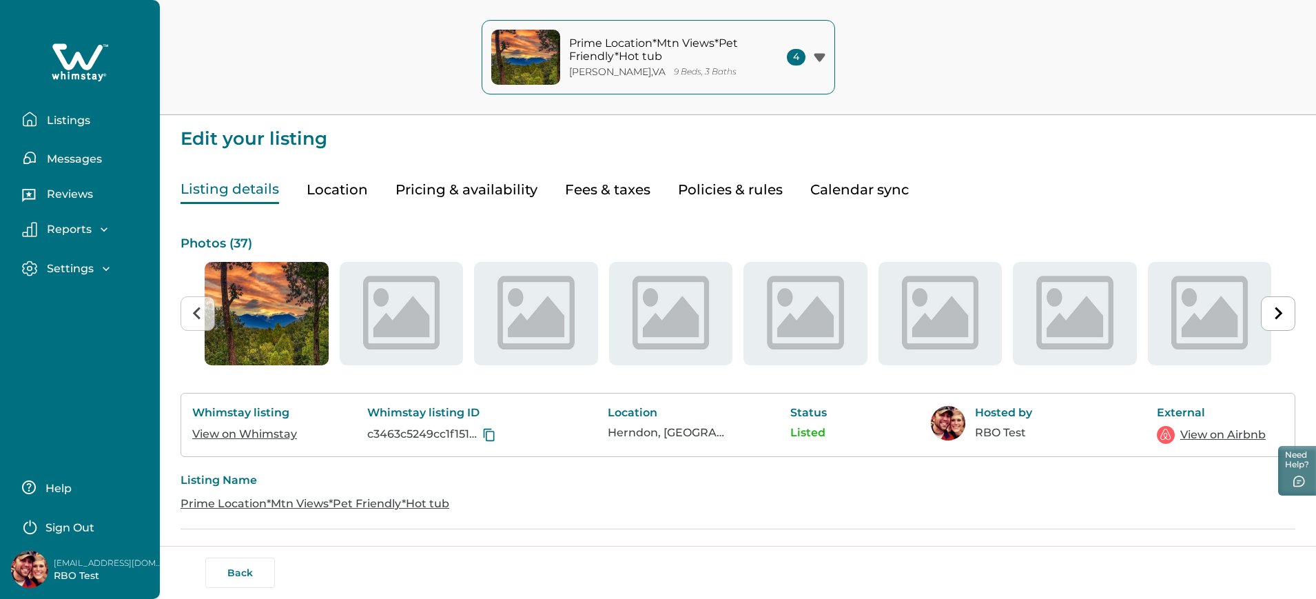
click at [41, 121] on button "Listings" at bounding box center [85, 119] width 127 height 28
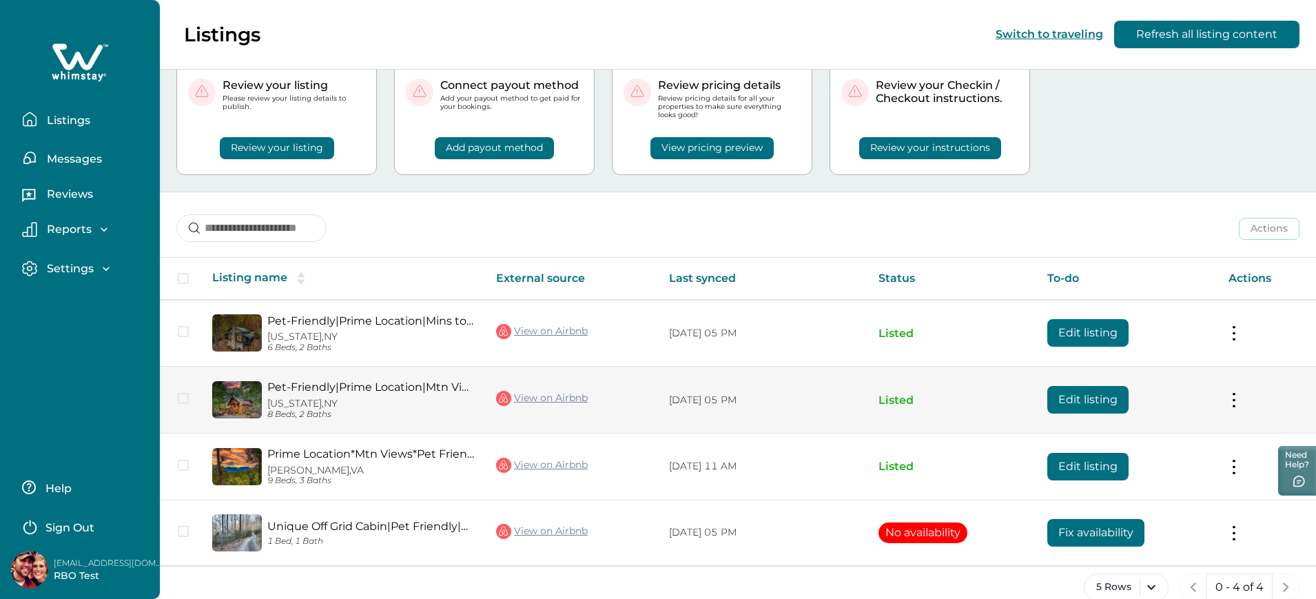
scroll to position [69, 0]
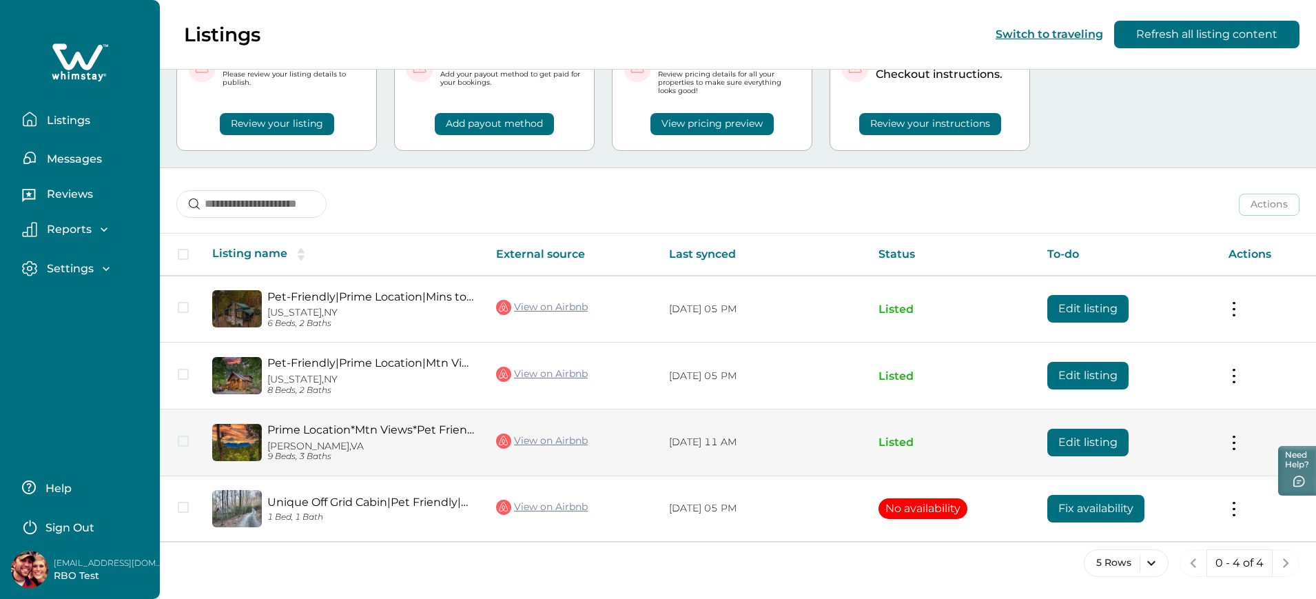
click at [1100, 442] on button "Edit listing" at bounding box center [1087, 443] width 81 height 28
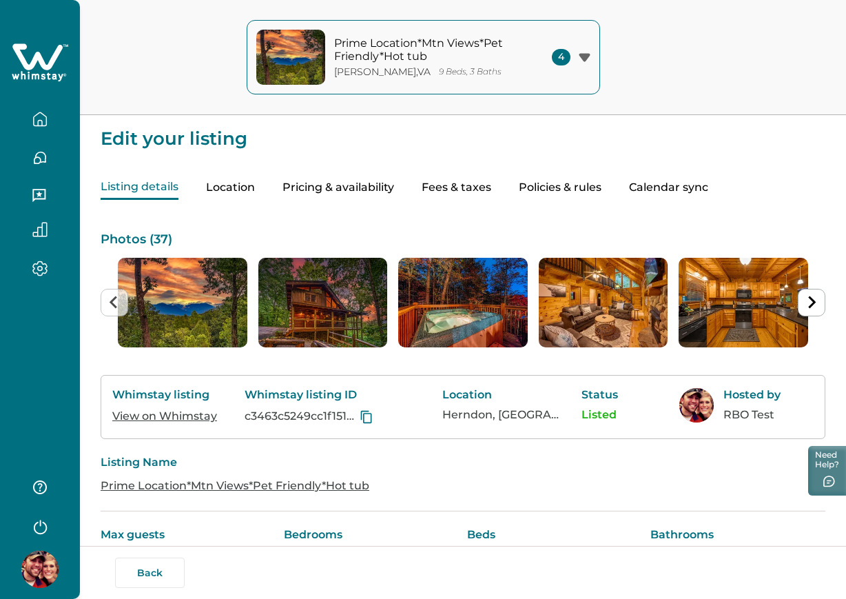
click at [351, 186] on button "Pricing & availability" at bounding box center [338, 188] width 112 height 24
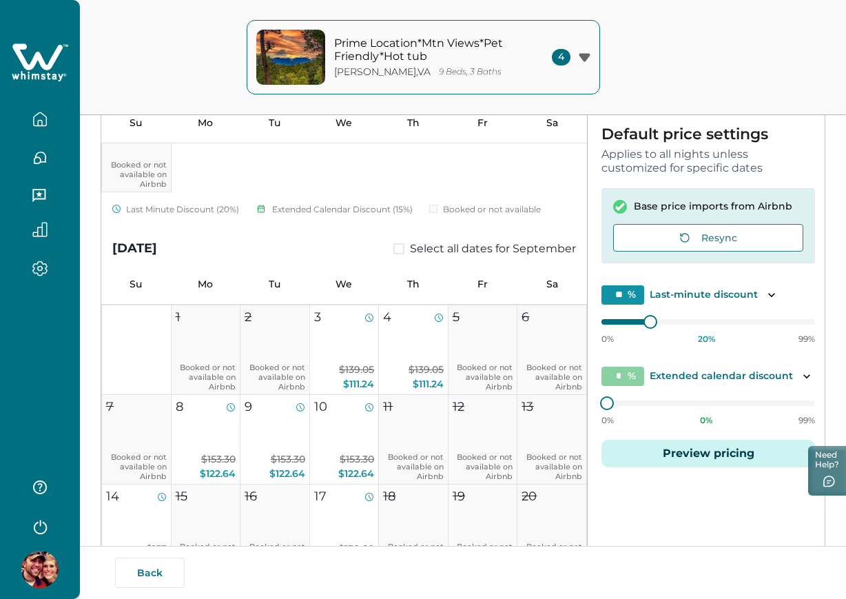
scroll to position [517, 0]
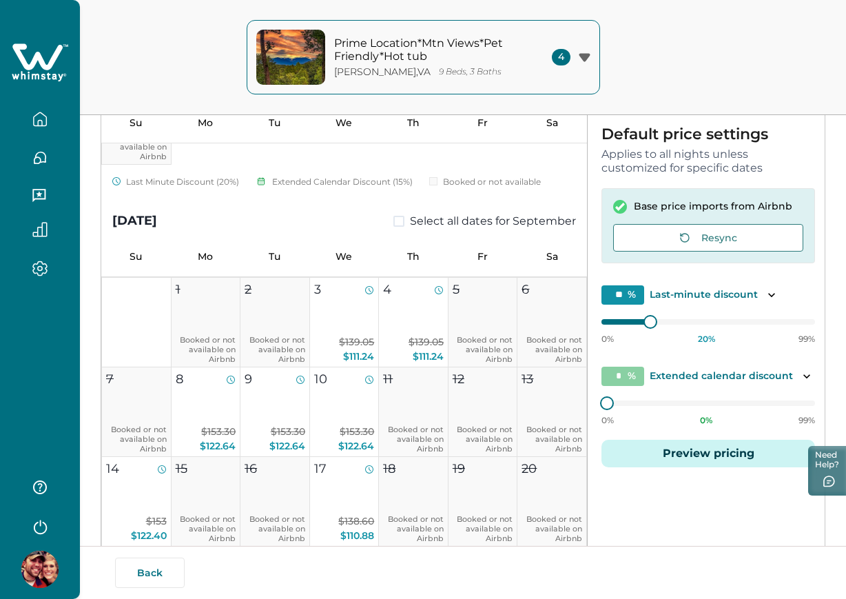
click at [54, 125] on button "button" at bounding box center [40, 119] width 58 height 28
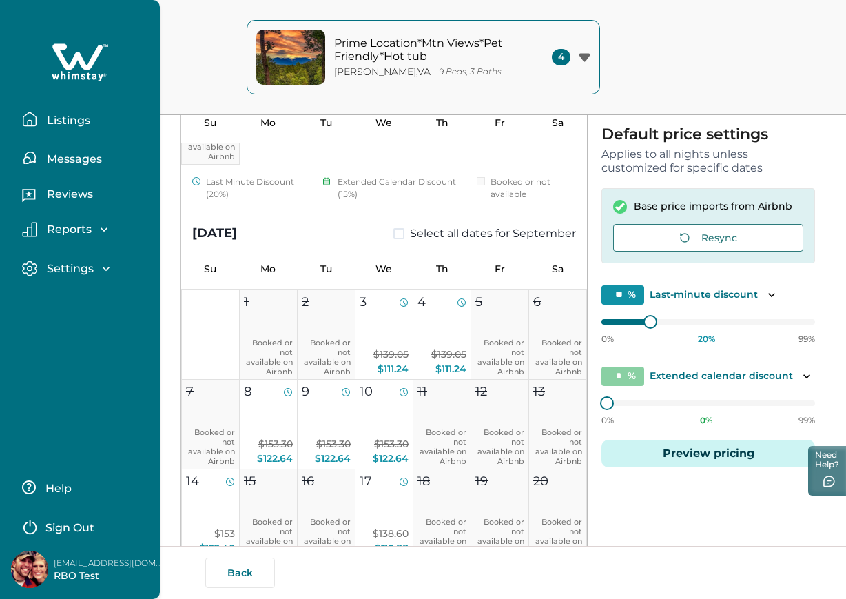
scroll to position [507, 0]
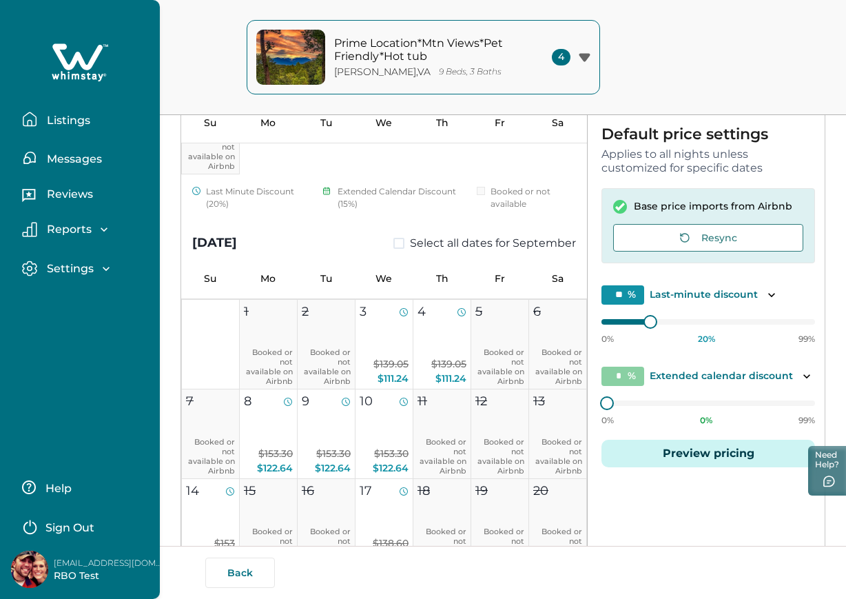
click at [54, 125] on p "Listings" at bounding box center [67, 121] width 48 height 14
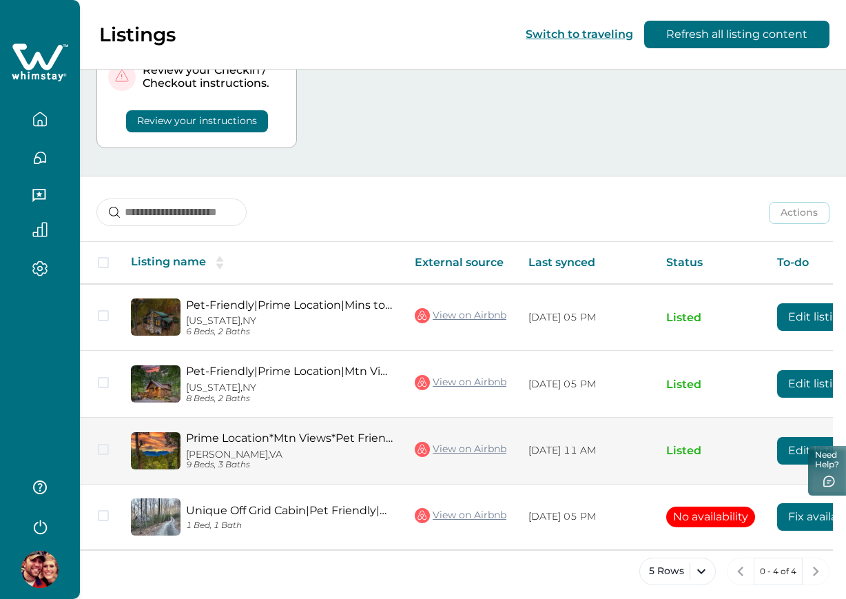
scroll to position [206, 0]
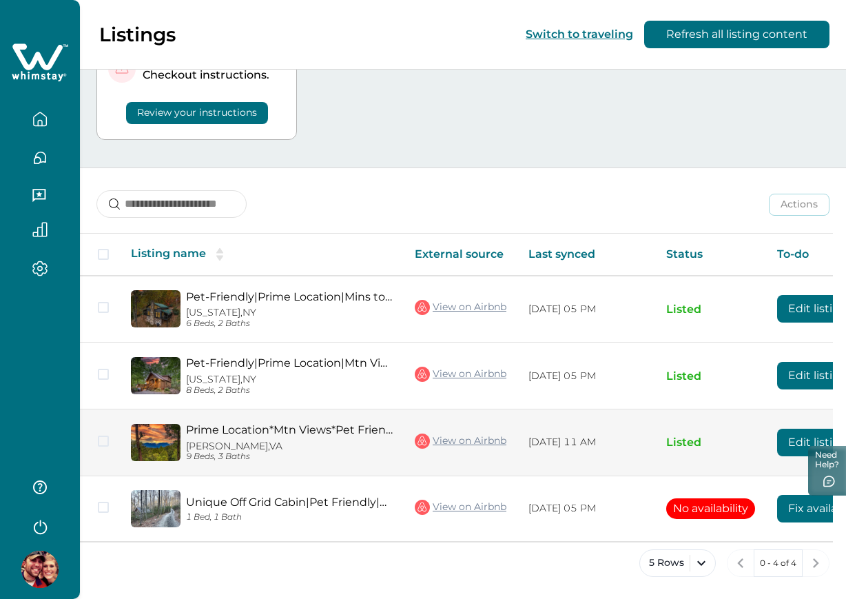
click at [294, 429] on link "Prime Location*Mtn Views*Pet Friendly*Hot tub" at bounding box center [289, 429] width 207 height 13
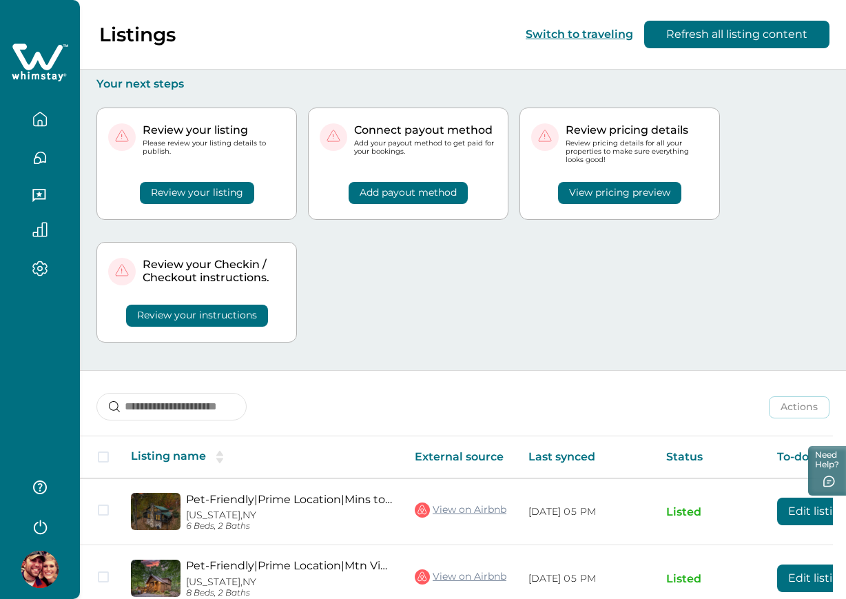
click at [732, 294] on div "Review your listing Please review your listing details to publish. Review your …" at bounding box center [462, 230] width 733 height 279
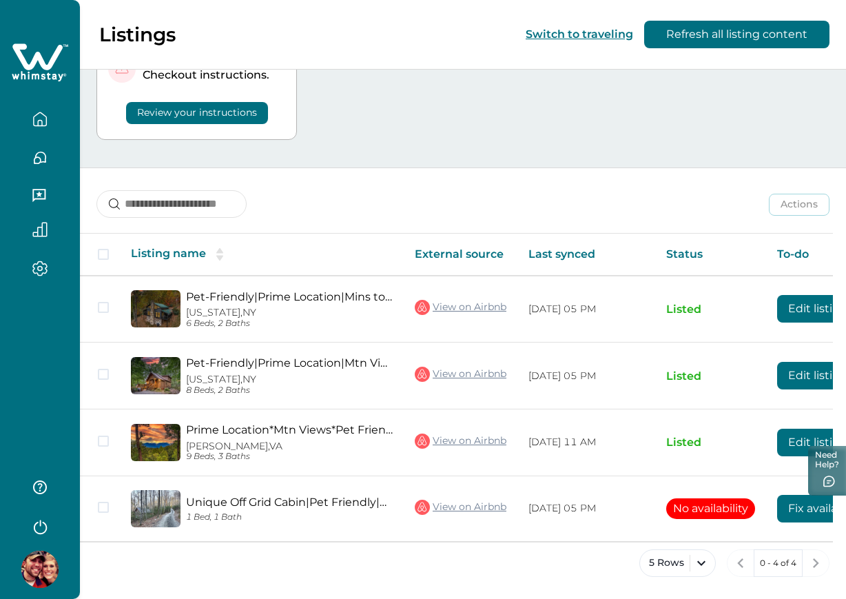
scroll to position [69, 0]
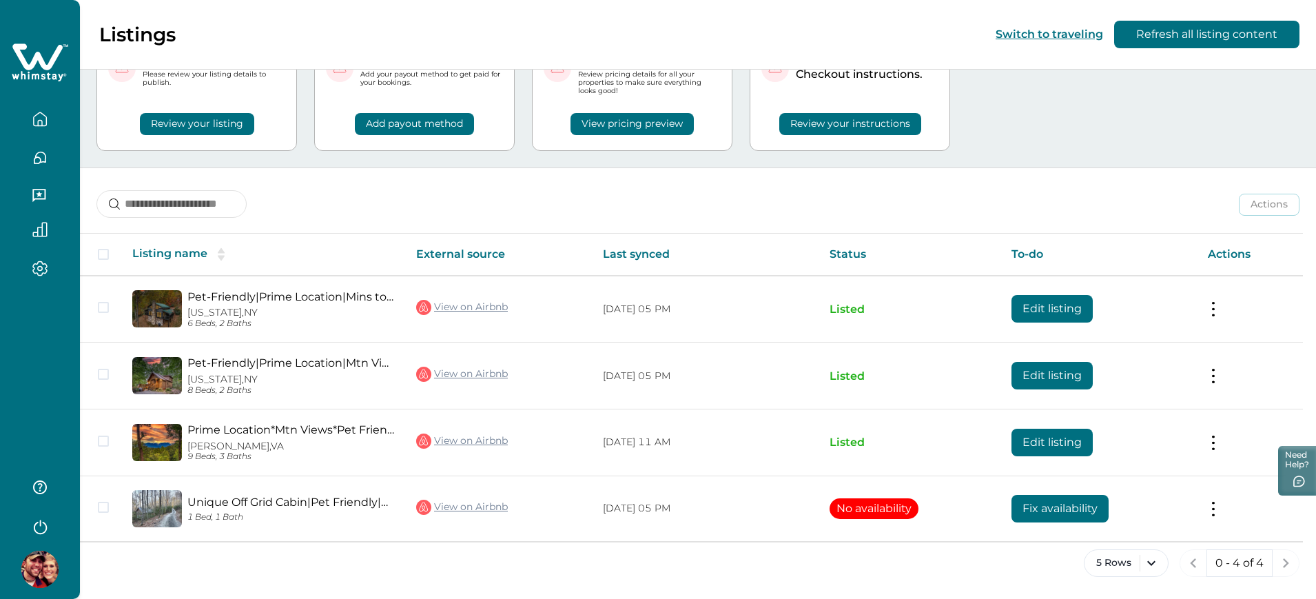
click at [835, 192] on div "Actions Actions Publish listing Unlist listing" at bounding box center [698, 193] width 1236 height 51
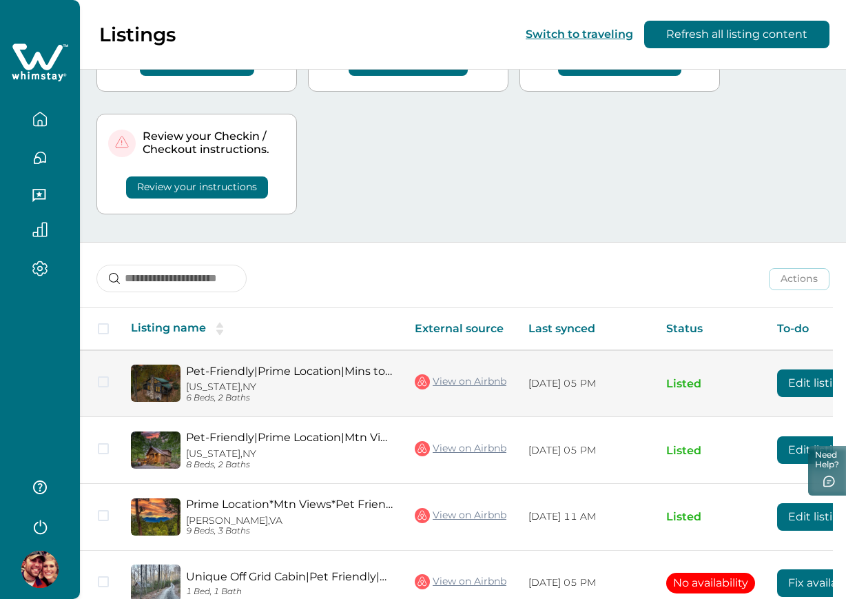
scroll to position [155, 0]
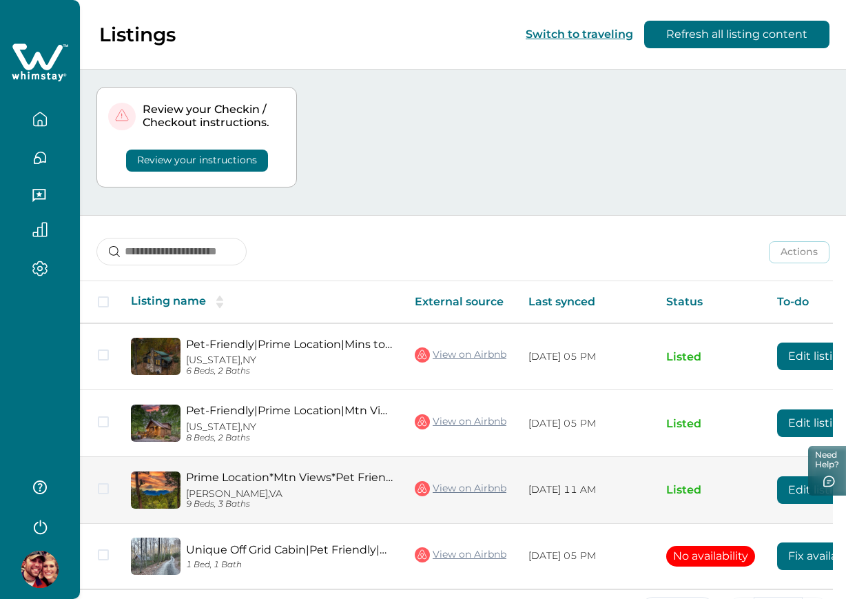
click at [785, 482] on button "Edit listing" at bounding box center [817, 490] width 81 height 28
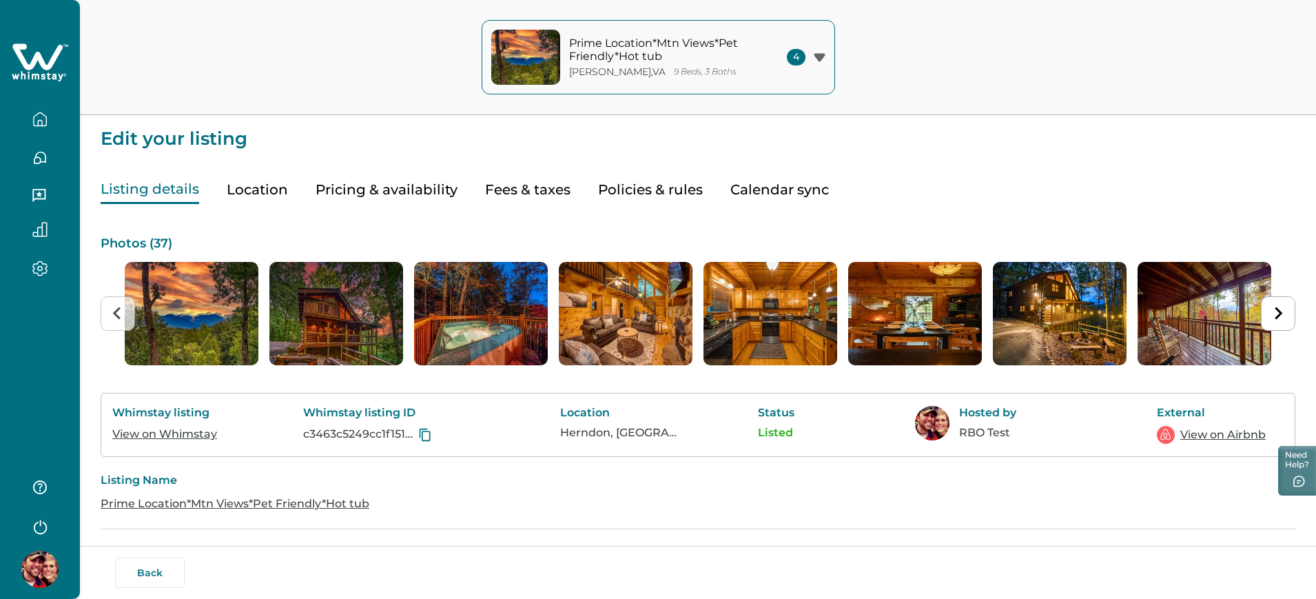
click at [852, 198] on div "Listing details Location Pricing & availability Fees & taxes Policies & rules C…" at bounding box center [698, 176] width 1195 height 56
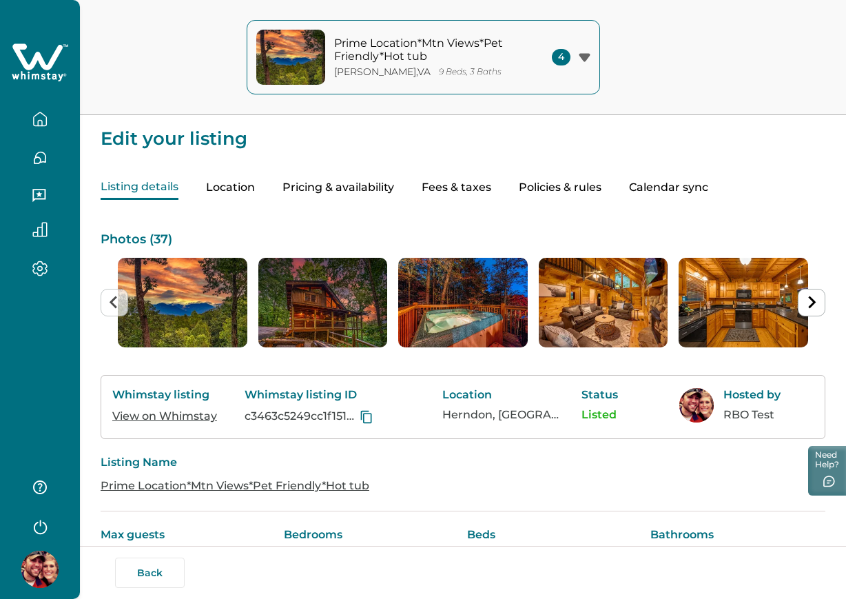
click at [376, 185] on button "Pricing & availability" at bounding box center [338, 188] width 112 height 24
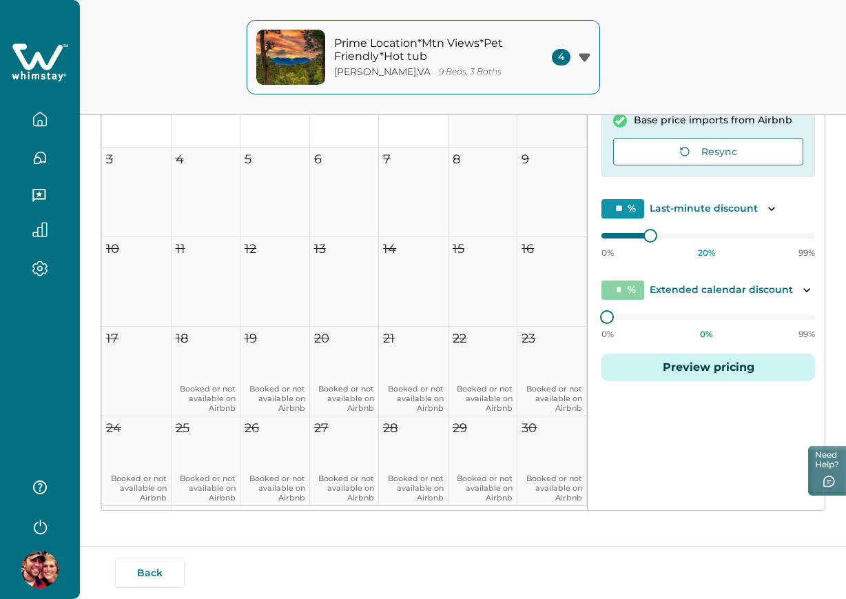
scroll to position [264, 0]
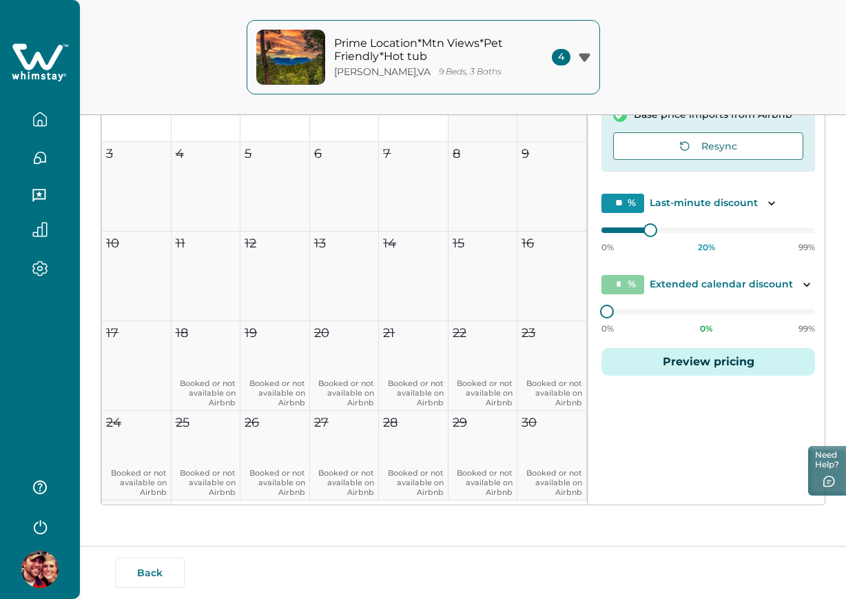
click at [23, 107] on button "button" at bounding box center [40, 119] width 58 height 28
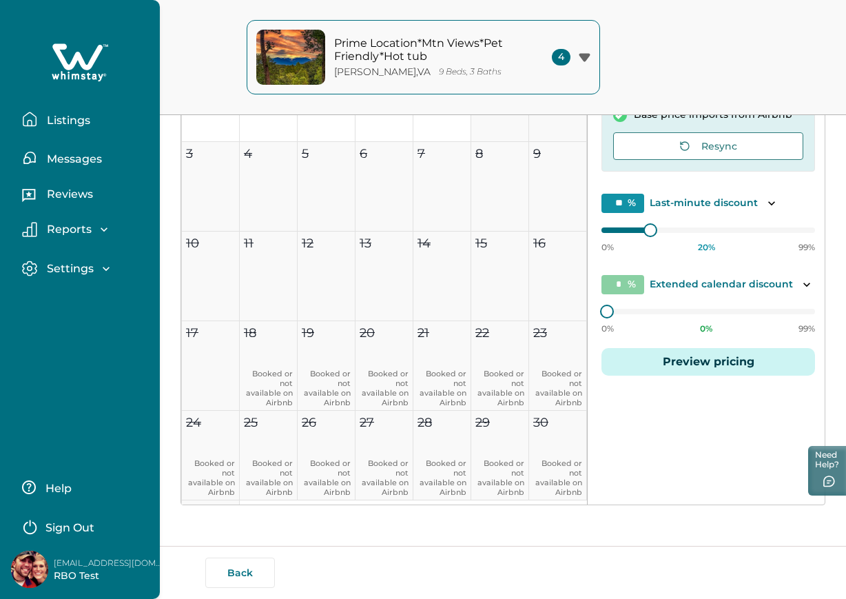
click at [25, 109] on button "Listings" at bounding box center [85, 119] width 127 height 28
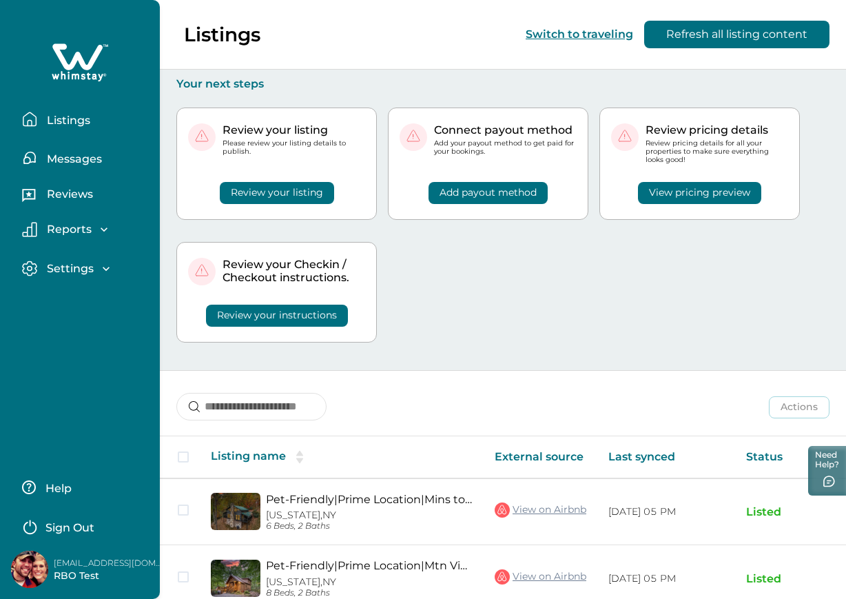
click at [707, 189] on button "View pricing preview" at bounding box center [699, 193] width 123 height 22
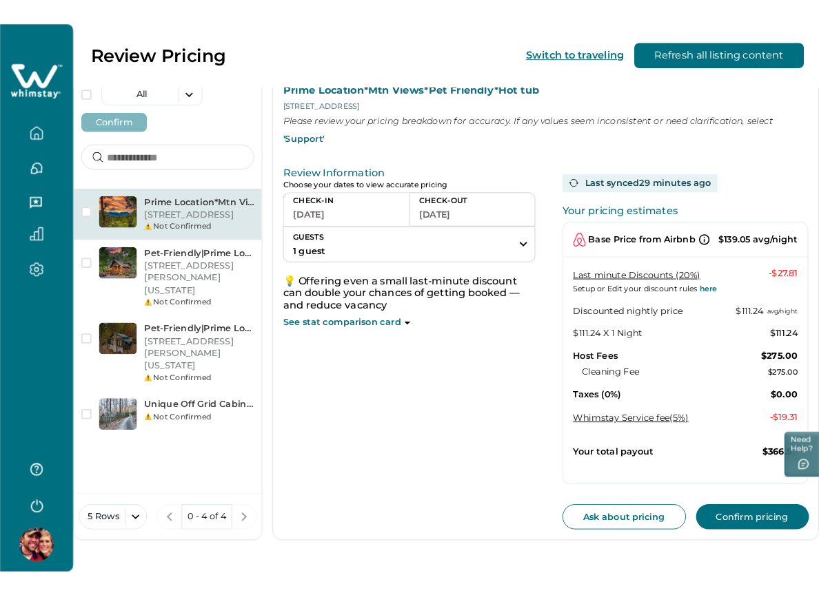
scroll to position [3, 0]
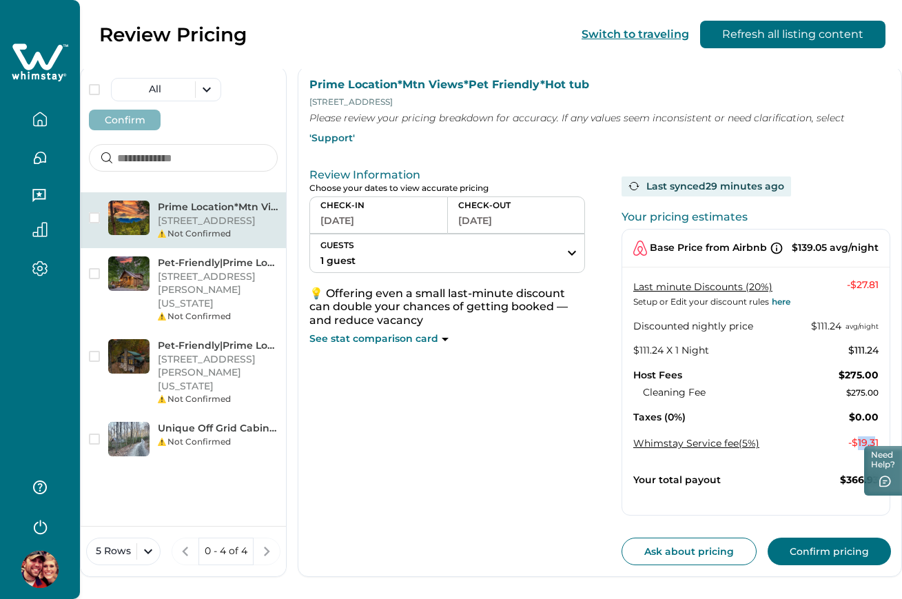
drag, startPoint x: 856, startPoint y: 428, endPoint x: 875, endPoint y: 426, distance: 18.7
click at [852, 436] on p "- $19.31" at bounding box center [863, 443] width 30 height 14
drag, startPoint x: 859, startPoint y: 426, endPoint x: 877, endPoint y: 432, distance: 19.0
click at [852, 436] on p "- $19.31" at bounding box center [863, 443] width 30 height 14
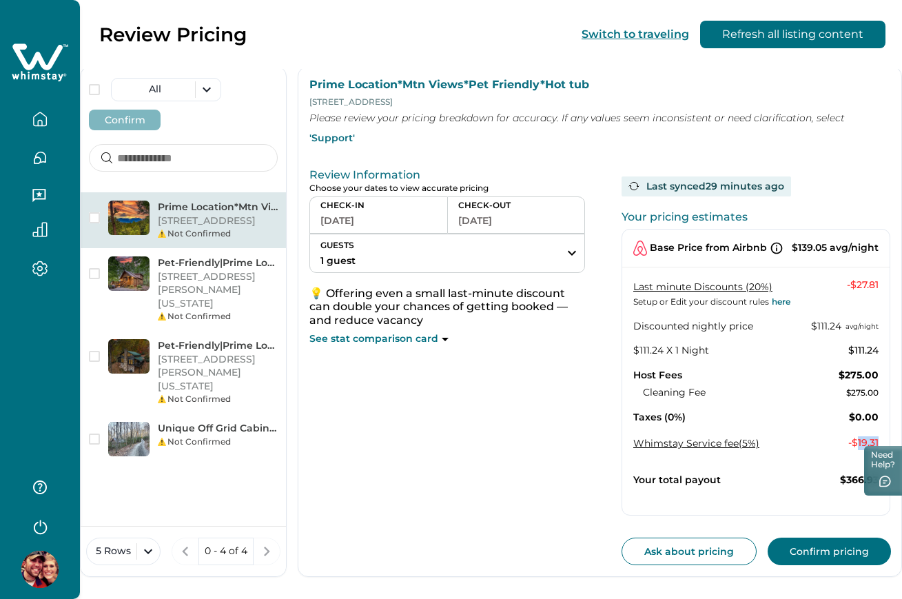
copy p "19.31"
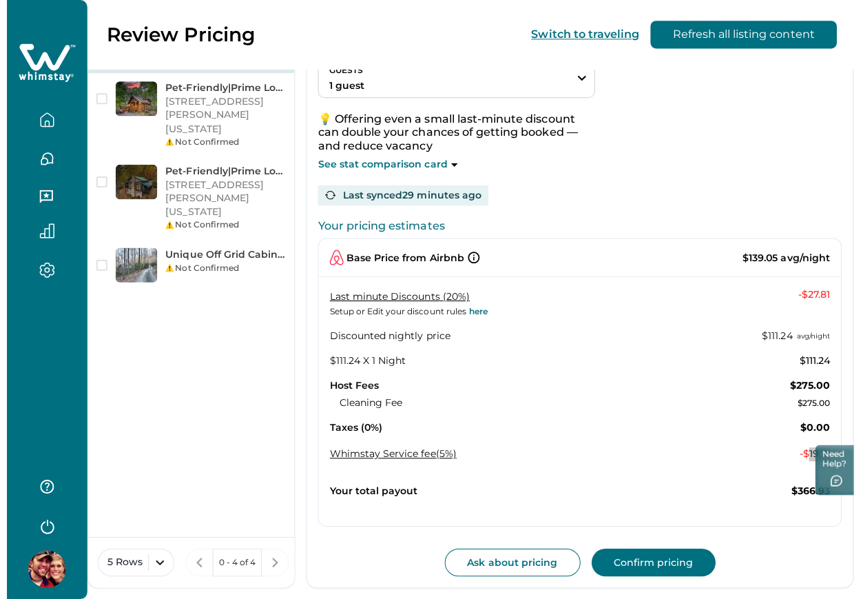
scroll to position [175, 0]
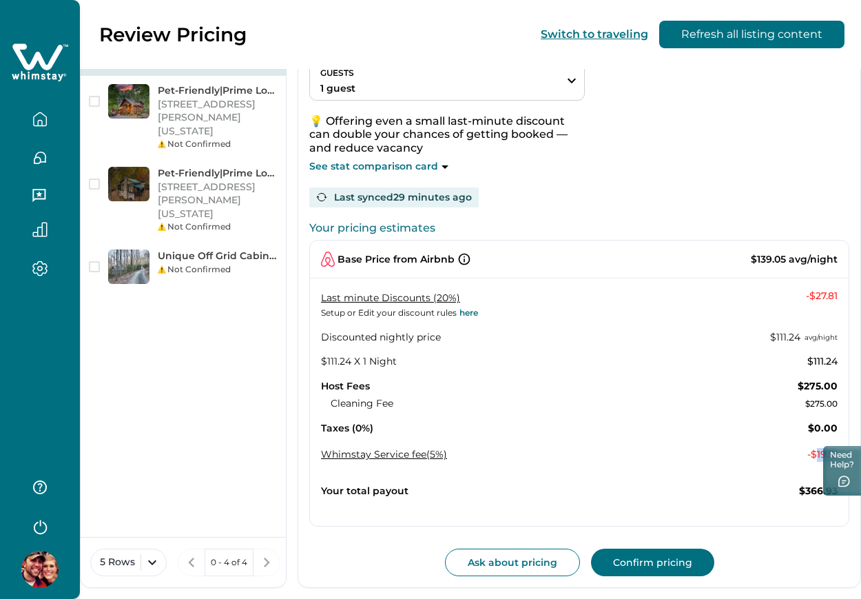
click at [402, 452] on button "Whimstay Service fee (5%)" at bounding box center [384, 454] width 126 height 12
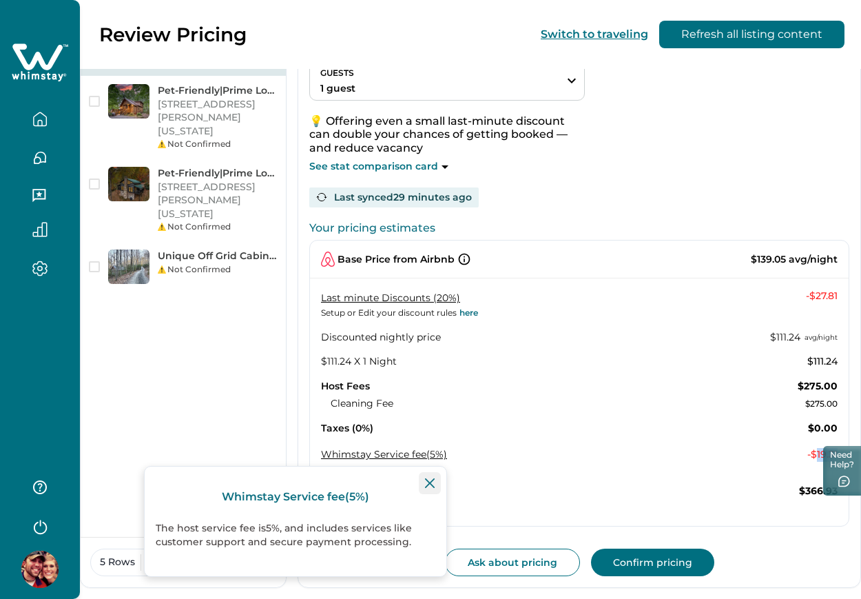
click at [424, 475] on button "Close" at bounding box center [430, 483] width 22 height 22
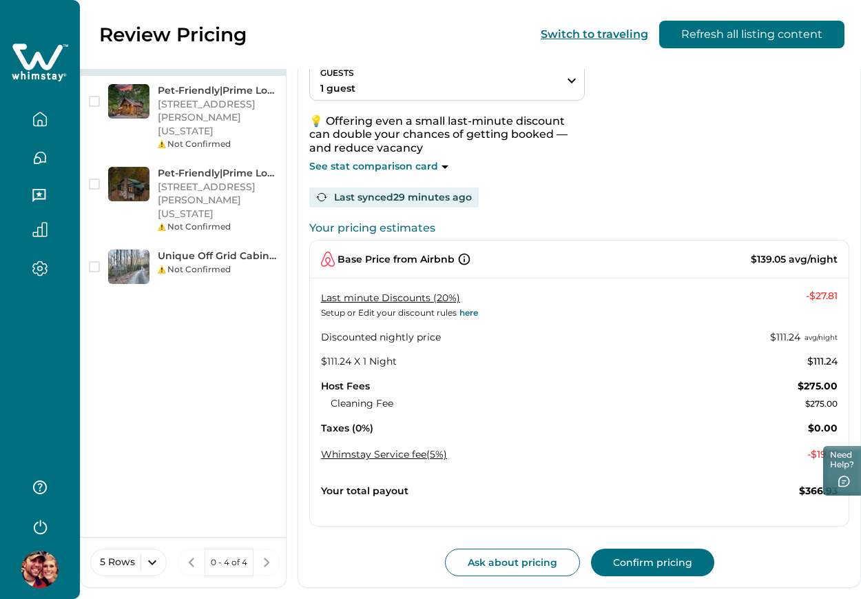
click at [516, 442] on div "Last minute Discounts (20%) Setup or Edit your discount rules here - $27.81 Dis…" at bounding box center [579, 375] width 539 height 173
click at [34, 121] on icon "button" at bounding box center [40, 118] width 12 height 13
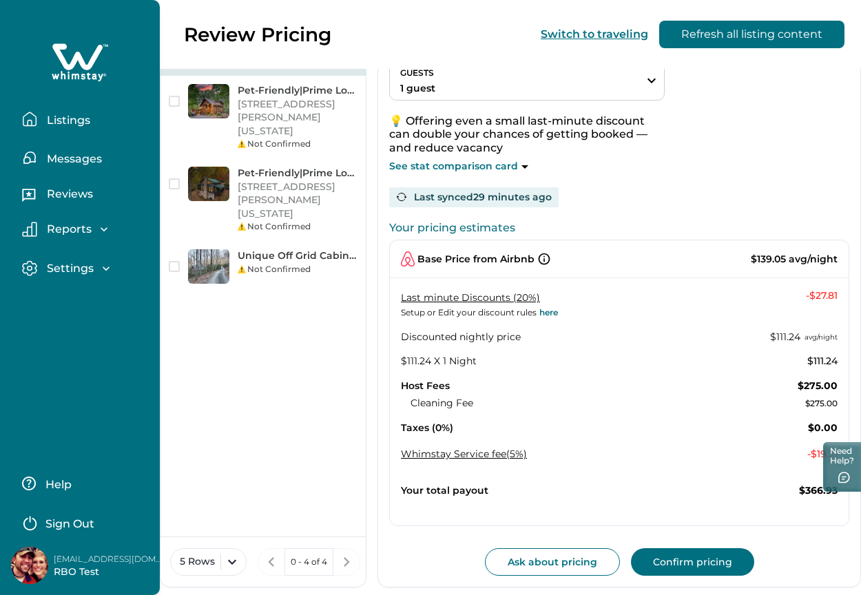
click at [73, 123] on p "Listings" at bounding box center [67, 121] width 48 height 14
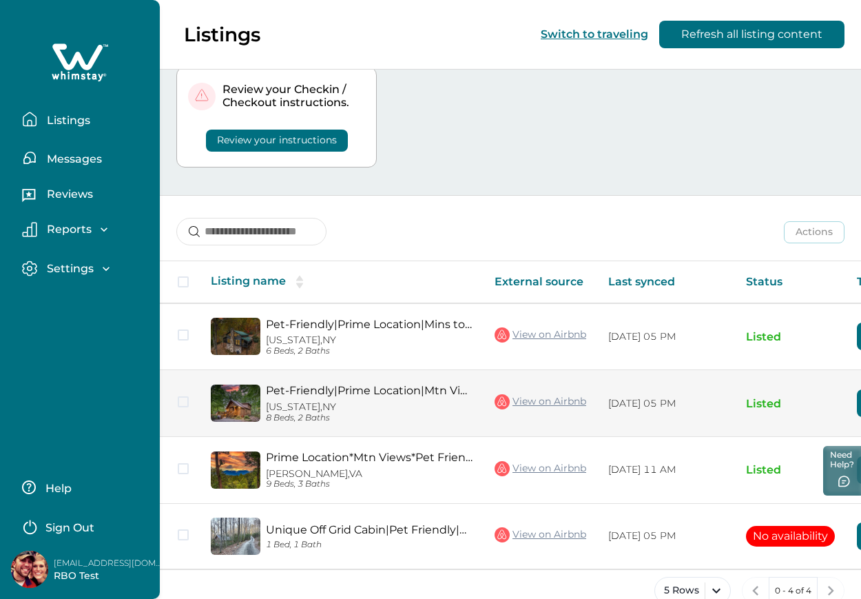
scroll to position [0, 172]
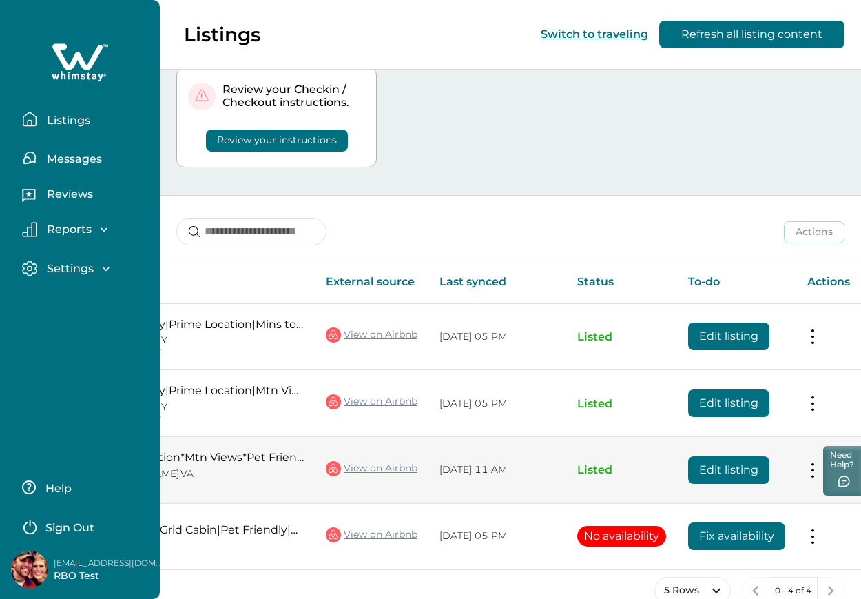
click at [717, 460] on button "Edit listing" at bounding box center [728, 470] width 81 height 28
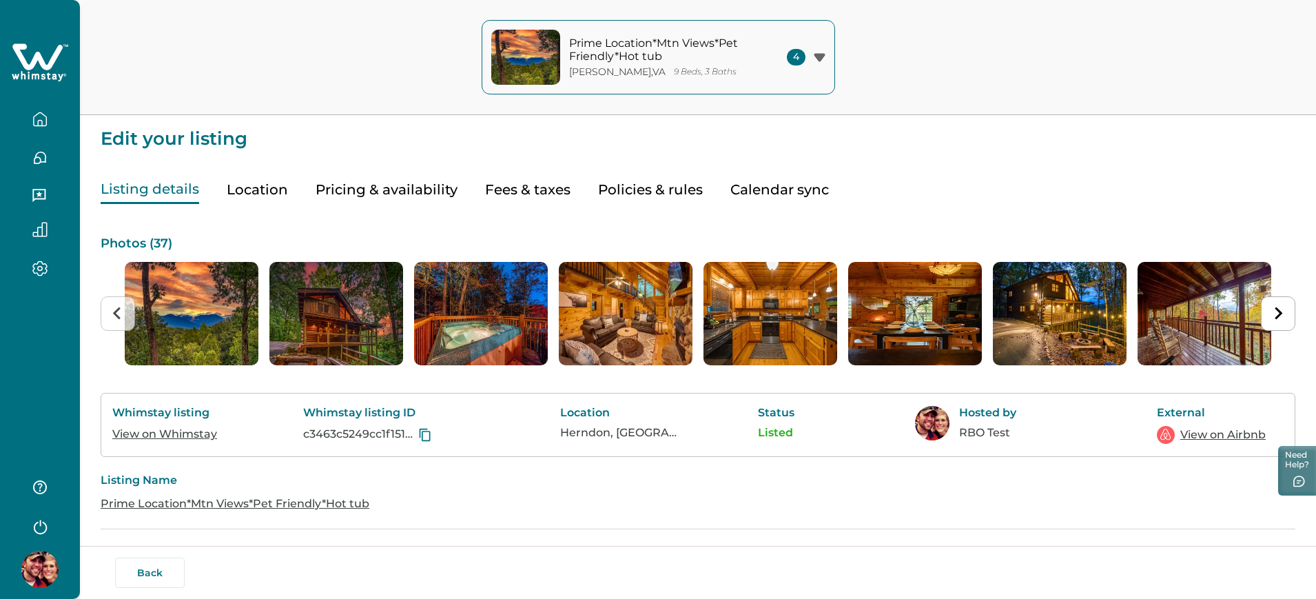
click at [409, 187] on button "Pricing & availability" at bounding box center [387, 190] width 142 height 28
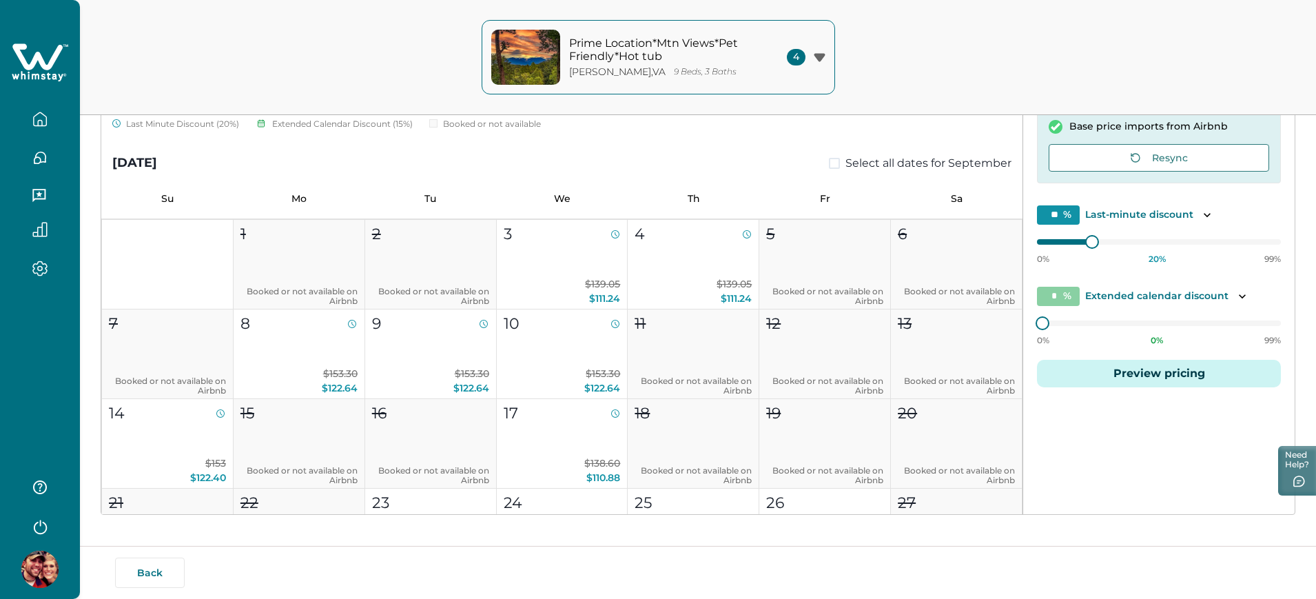
scroll to position [689, 0]
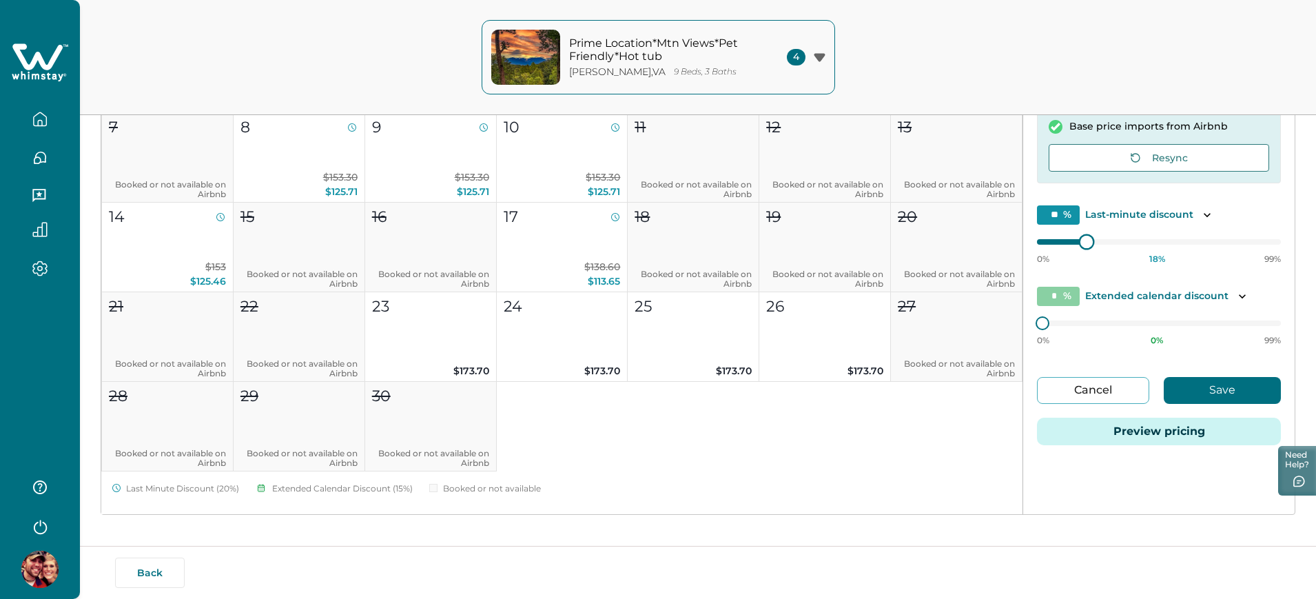
click at [852, 243] on div at bounding box center [1086, 241] width 12 height 12
type input "**"
click at [852, 242] on div at bounding box center [1159, 242] width 244 height 0
click at [852, 464] on div "1 Booked or not available on Airbnb 2 Booked or not available on Airbnb 3 $139.…" at bounding box center [561, 247] width 921 height 449
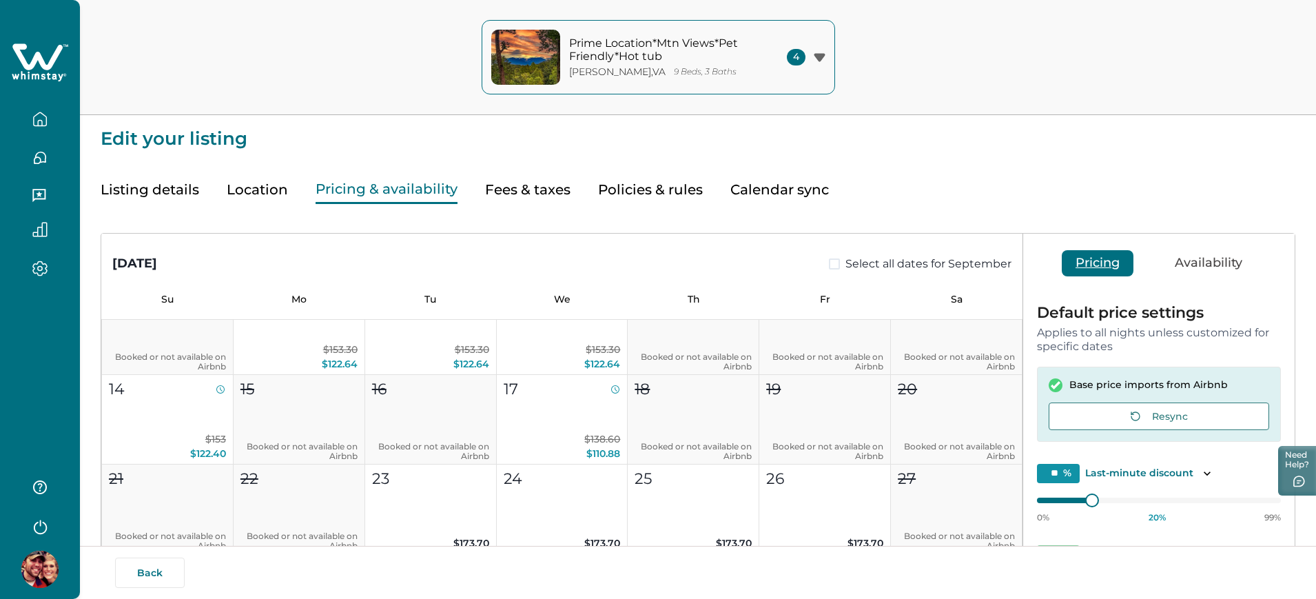
scroll to position [861, 0]
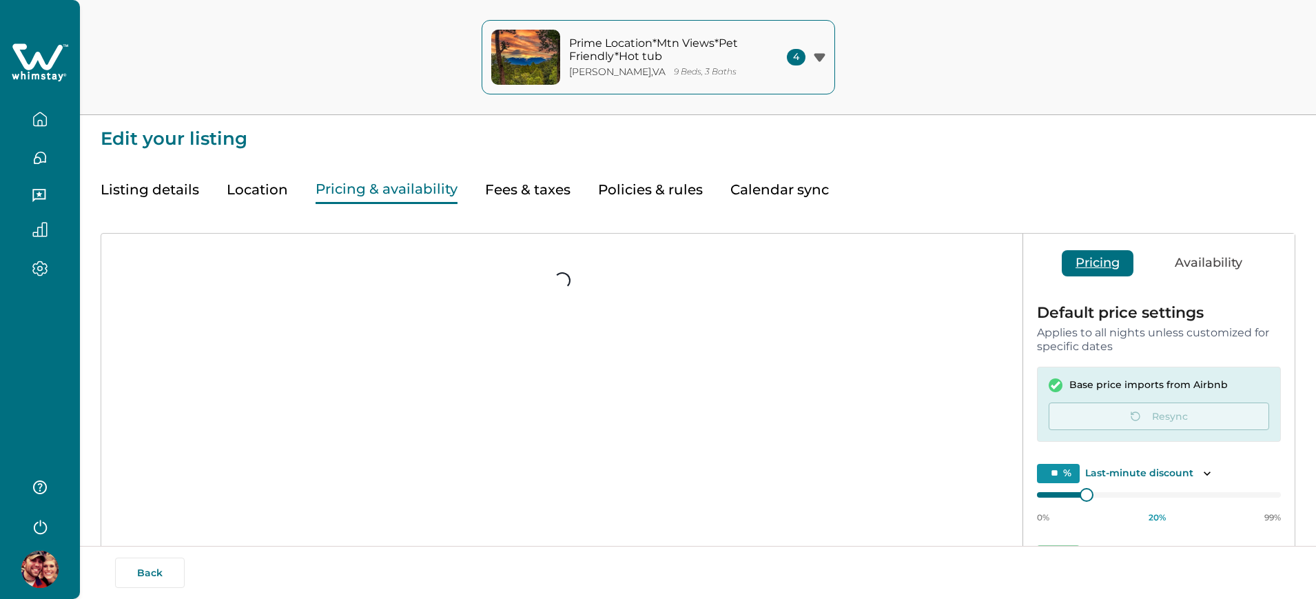
type input "**"
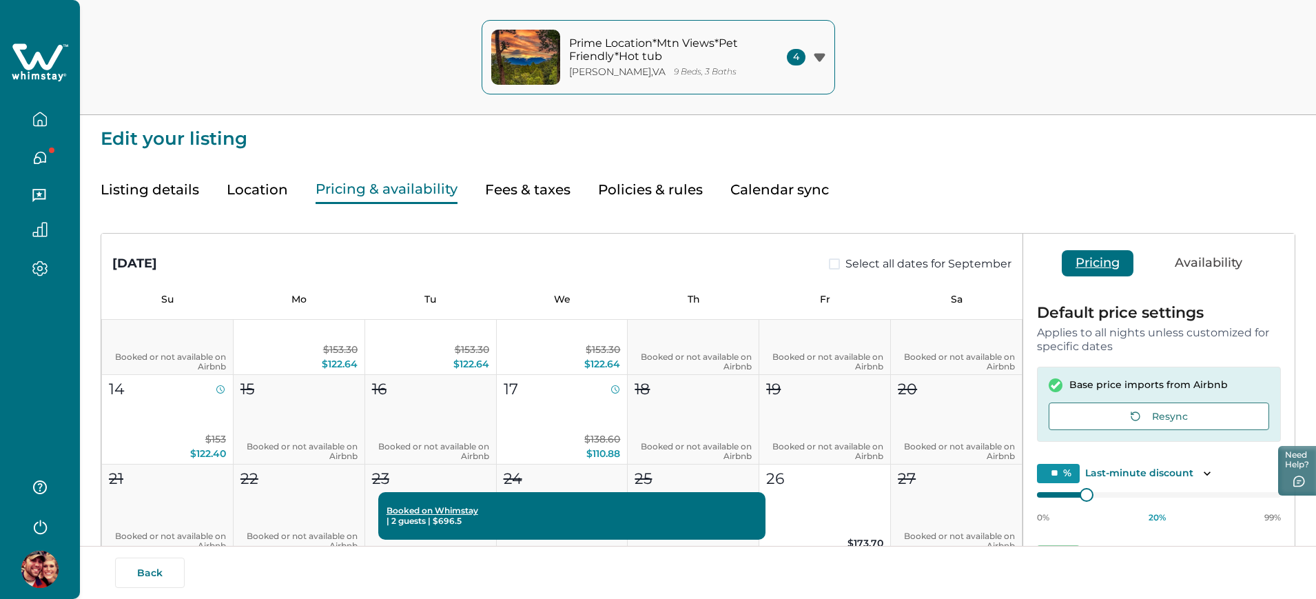
scroll to position [861, 0]
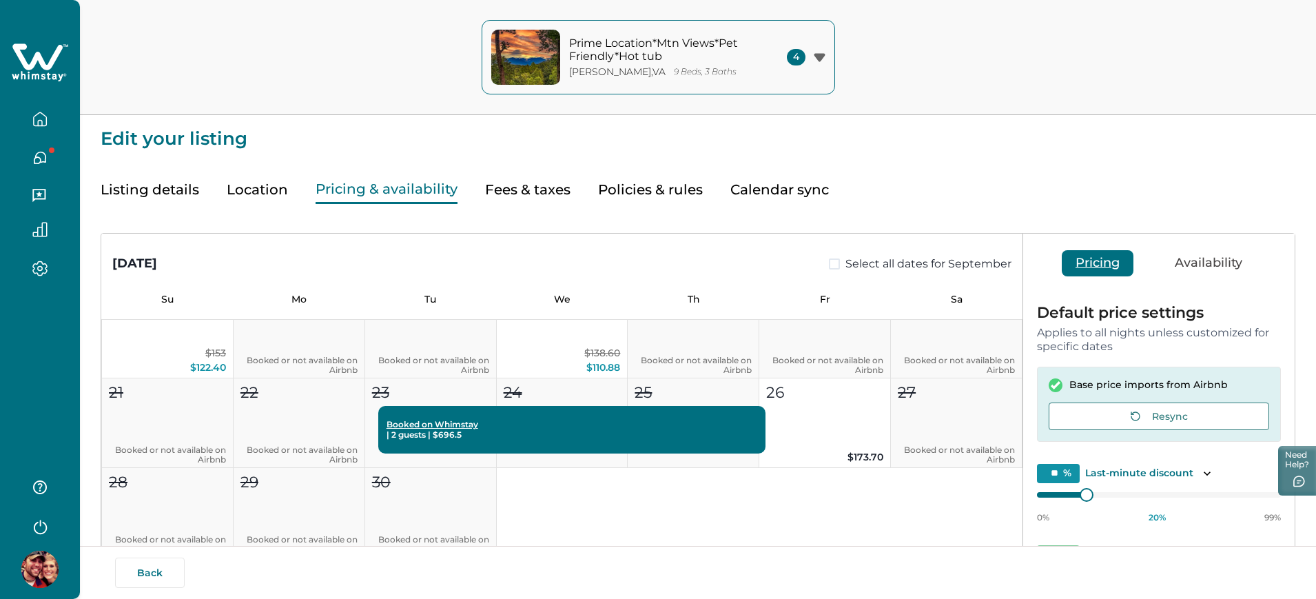
click at [682, 512] on div "1 Booked or not available on Airbnb 2 Booked or not available on Airbnb 3 $139.…" at bounding box center [561, 333] width 921 height 449
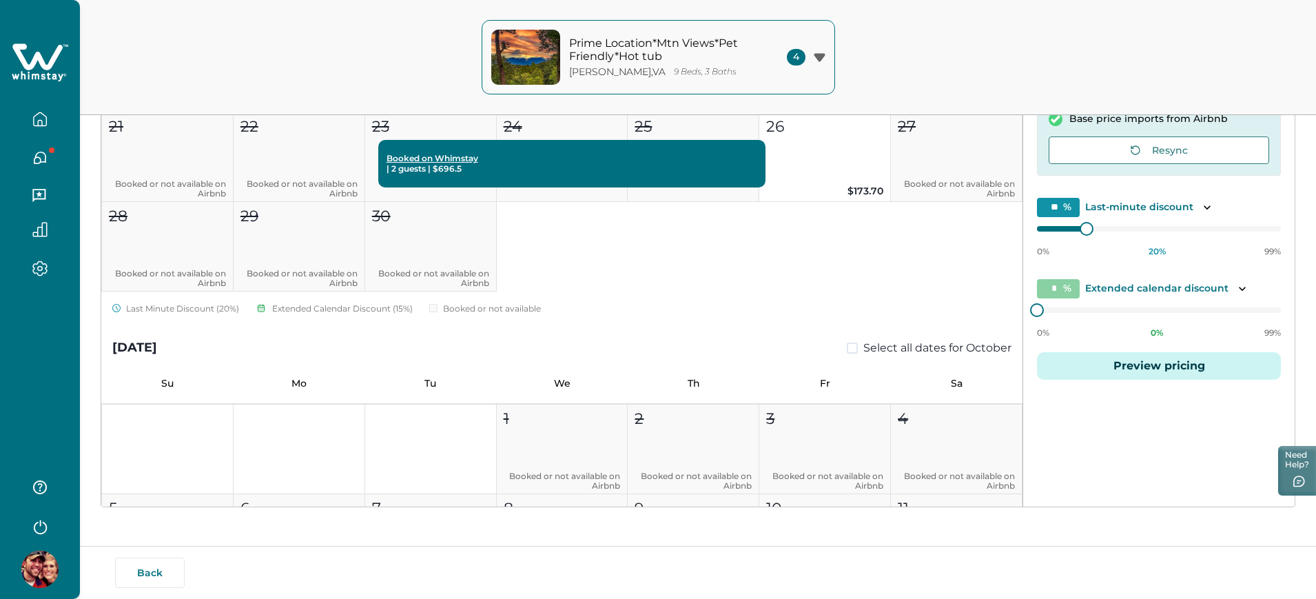
scroll to position [268, 0]
